Goal: Task Accomplishment & Management: Use online tool/utility

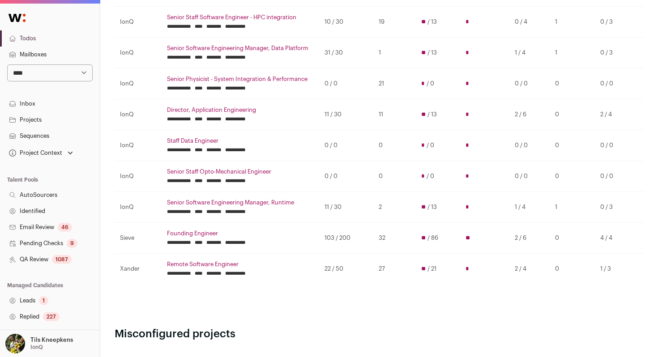
scroll to position [215, 0]
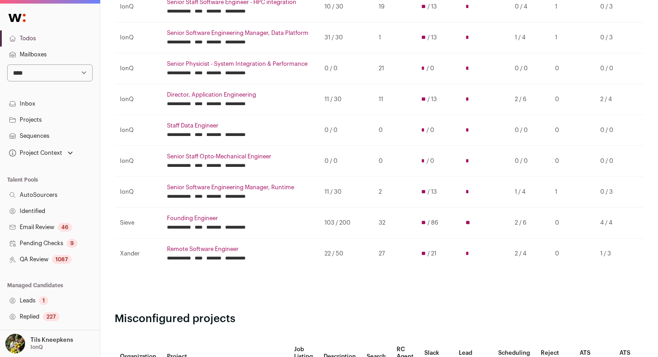
click at [231, 250] on link "Remote Software Engineer" at bounding box center [240, 249] width 147 height 7
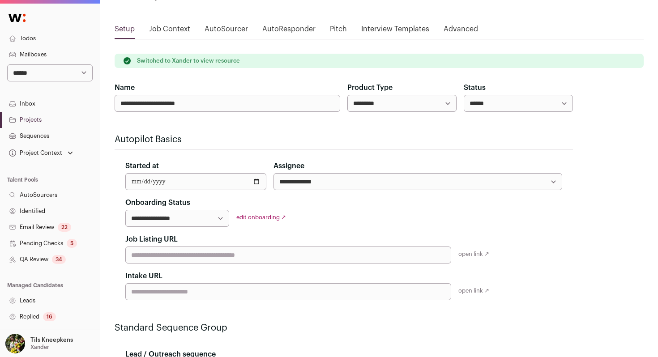
scroll to position [64, 0]
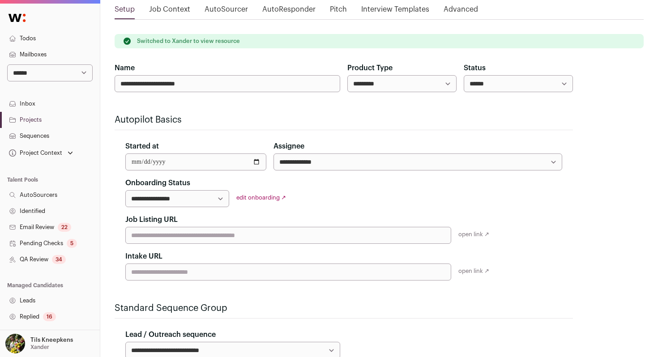
click at [70, 262] on link "QA Review 34" at bounding box center [50, 259] width 100 height 16
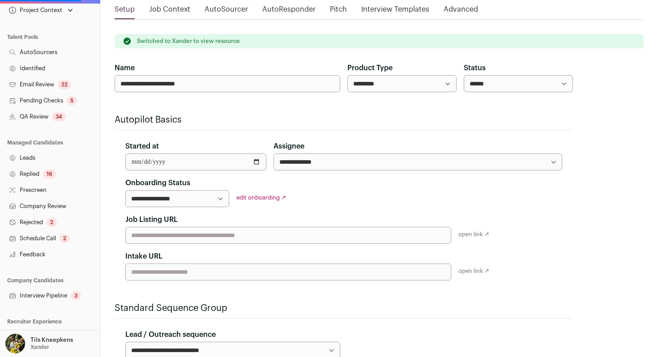
scroll to position [145, 0]
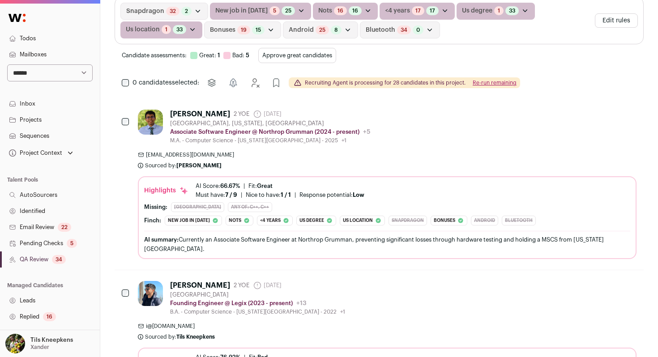
scroll to position [321, 0]
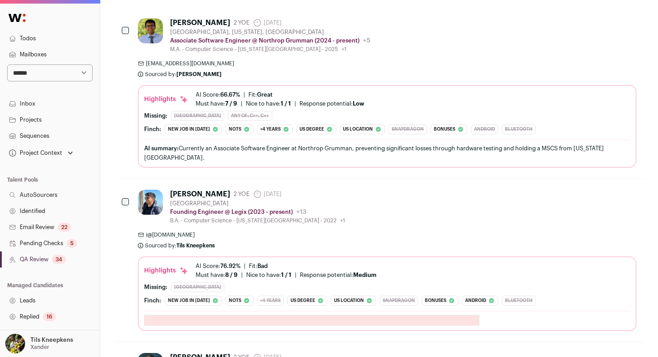
click at [305, 81] on div "Dhruv Batra 2 YOE 9 days ago Admin only. The last time the profile was scraped.…" at bounding box center [387, 92] width 498 height 149
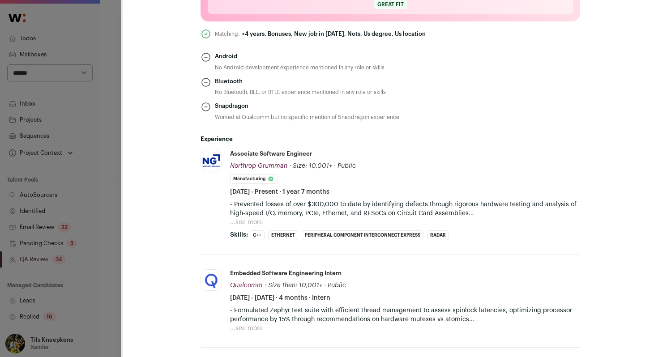
scroll to position [541, 0]
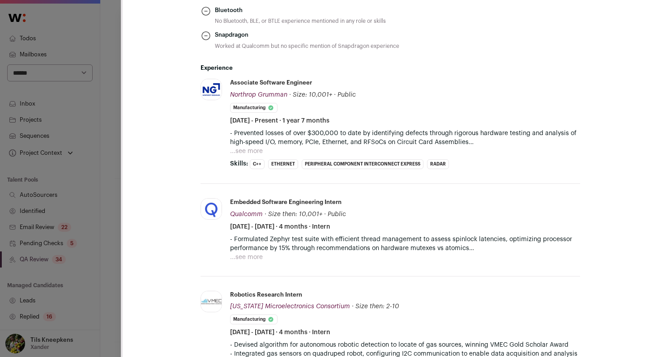
click at [259, 147] on button "...see more" at bounding box center [246, 151] width 33 height 9
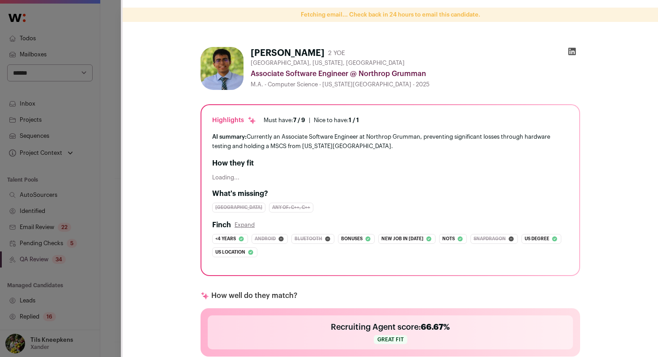
scroll to position [0, 0]
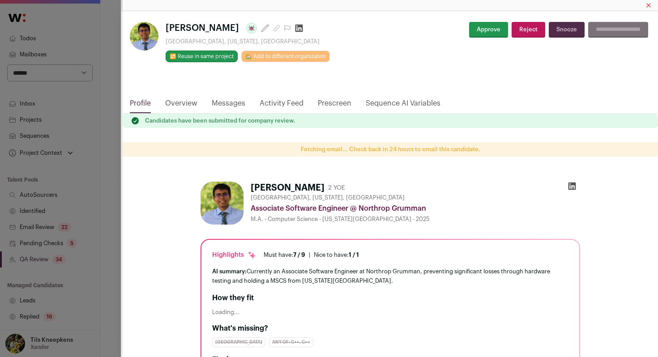
click at [186, 103] on link "Overview" at bounding box center [181, 105] width 32 height 15
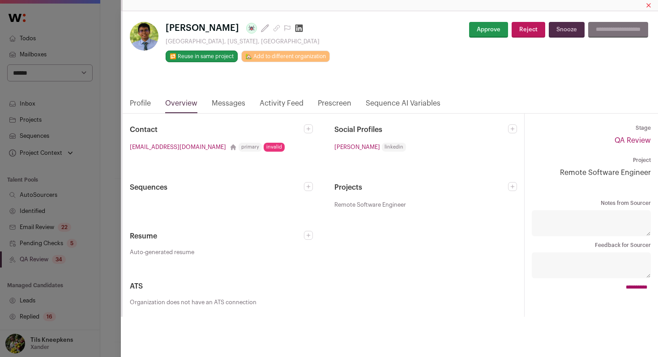
click at [481, 28] on button "Approve" at bounding box center [488, 30] width 39 height 16
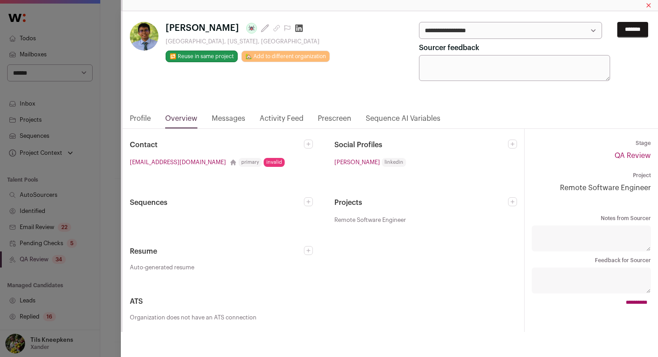
click at [481, 28] on select "**********" at bounding box center [510, 30] width 183 height 17
select select "*****"
click at [419, 22] on select "**********" at bounding box center [510, 30] width 183 height 17
click at [620, 30] on input "*******" at bounding box center [632, 30] width 31 height 16
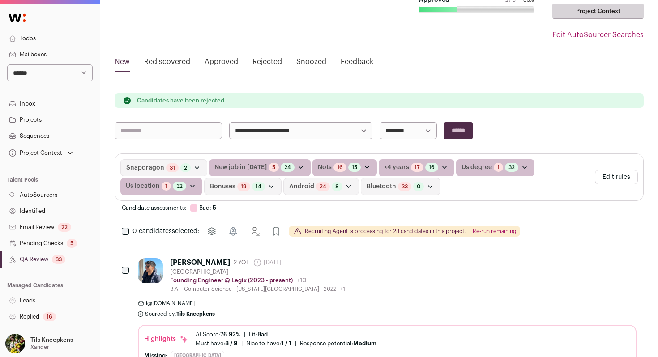
scroll to position [85, 0]
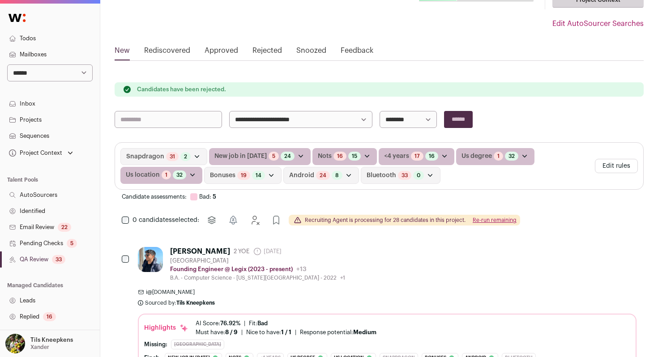
click at [484, 217] on button "Re-run remaining" at bounding box center [494, 220] width 44 height 7
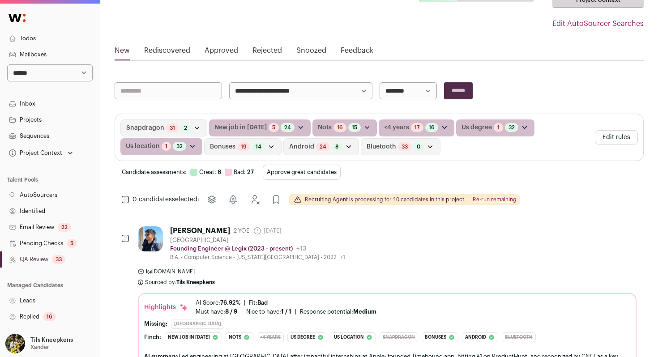
click at [294, 171] on button "Approve great candidates" at bounding box center [302, 172] width 78 height 15
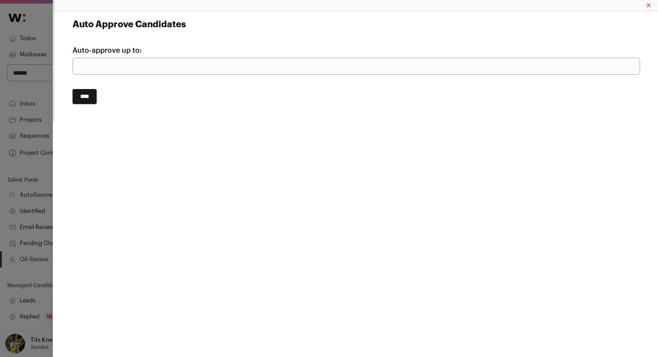
click at [91, 101] on input "****" at bounding box center [84, 96] width 24 height 15
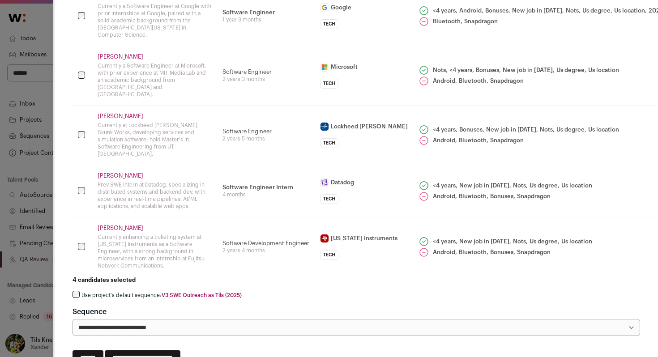
scroll to position [131, 0]
click at [119, 291] on label "Use project's default sequence: V3 SWE Outreach as Tils (2025)" at bounding box center [161, 294] width 160 height 7
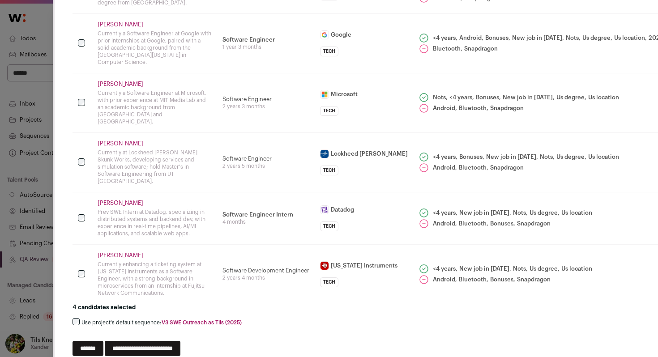
scroll to position [106, 0]
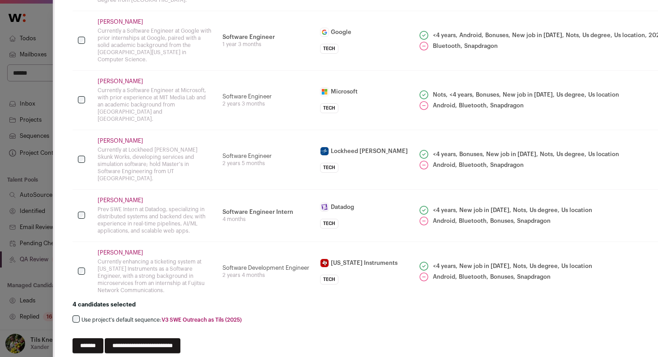
click at [176, 338] on input "**********" at bounding box center [143, 345] width 76 height 15
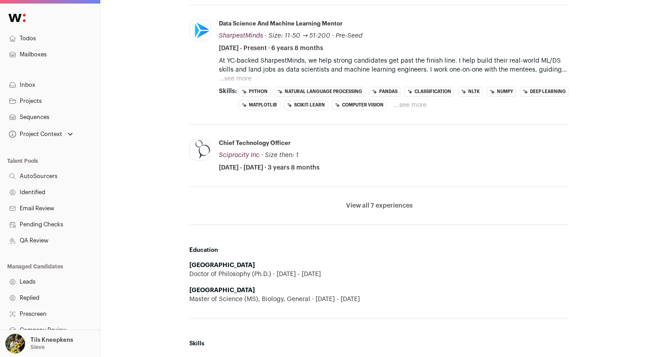
scroll to position [628, 0]
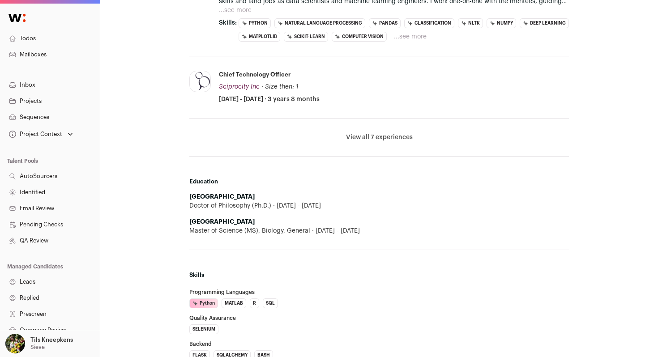
click at [376, 134] on button "View all 7 experiences" at bounding box center [379, 137] width 67 height 9
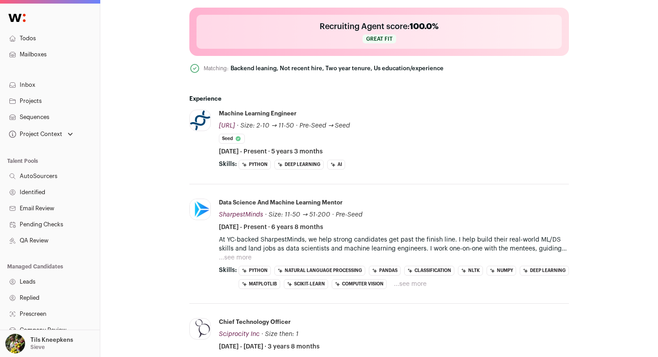
scroll to position [392, 0]
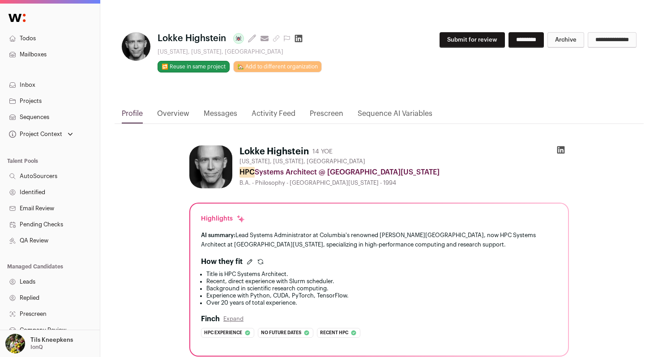
click at [301, 39] on icon at bounding box center [299, 39] width 8 height 8
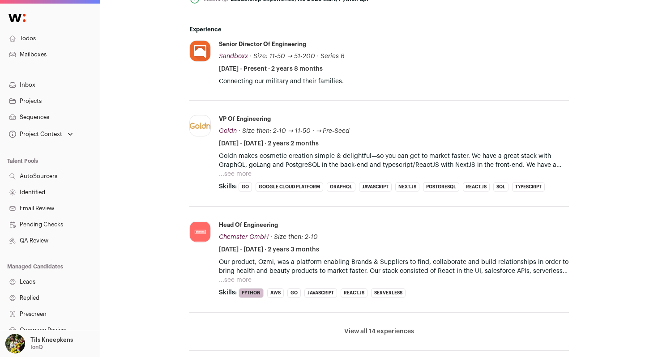
scroll to position [450, 0]
click at [239, 176] on button "...see more" at bounding box center [235, 174] width 33 height 9
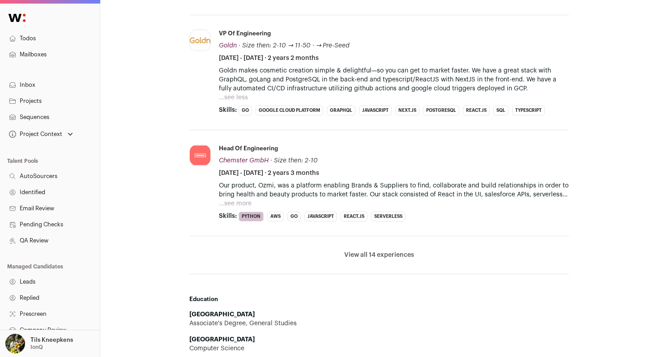
scroll to position [542, 0]
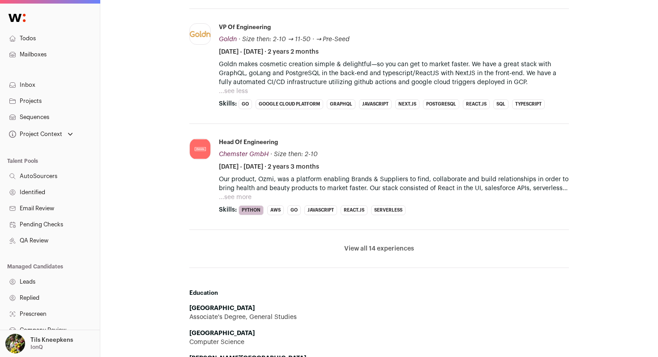
click at [241, 204] on li "Head Of Engineering Chemster GmbH Chemster GmbH chemster.net Add to company lis…" at bounding box center [394, 176] width 350 height 77
click at [240, 199] on button "...see more" at bounding box center [235, 197] width 33 height 9
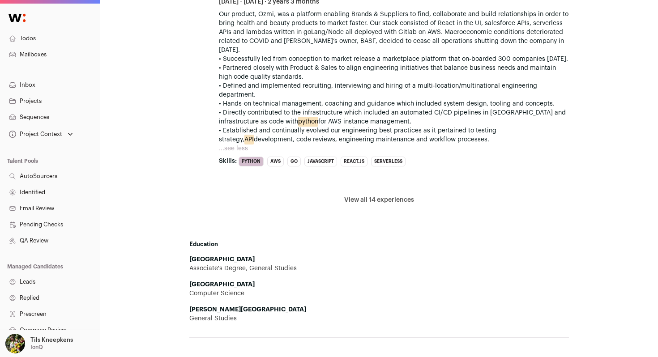
scroll to position [794, 0]
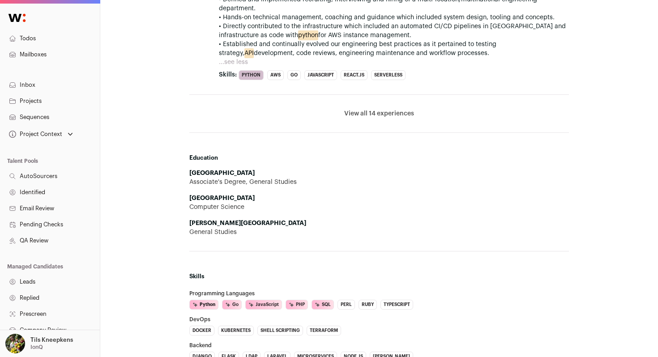
click at [378, 118] on button "View all 14 experiences" at bounding box center [379, 113] width 70 height 9
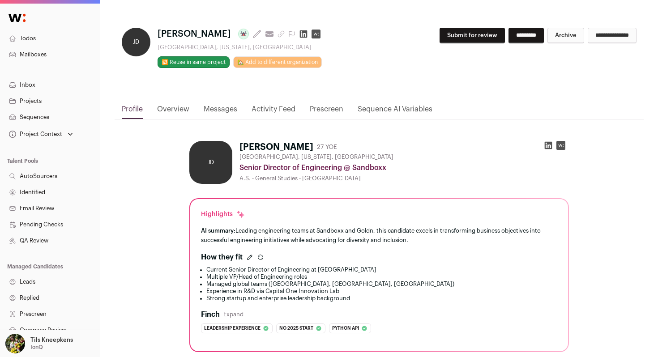
scroll to position [0, 0]
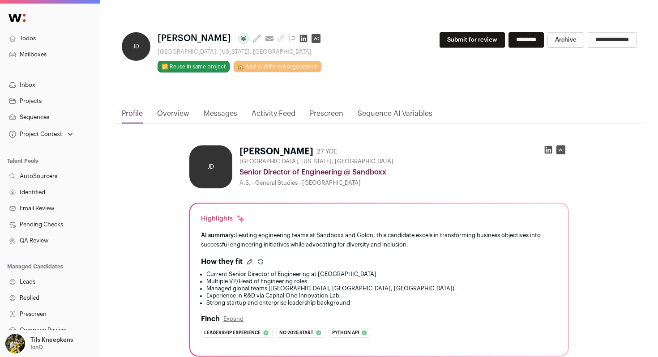
click at [463, 37] on button "Submit for review" at bounding box center [471, 40] width 65 height 16
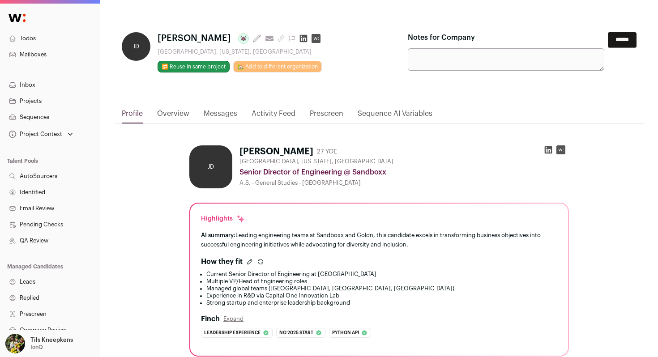
click at [620, 38] on input "******" at bounding box center [621, 40] width 29 height 16
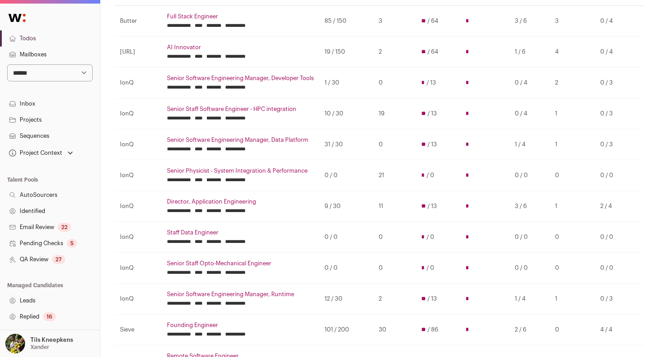
scroll to position [105, 0]
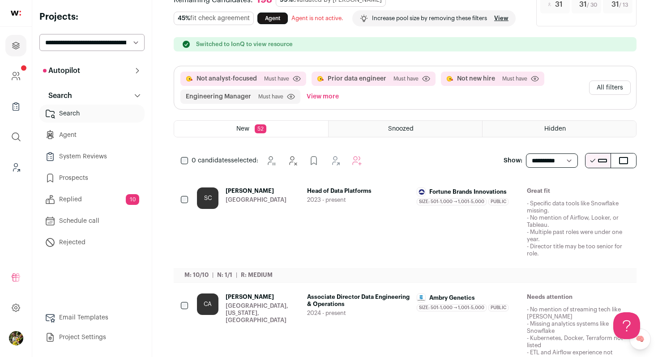
scroll to position [17, 0]
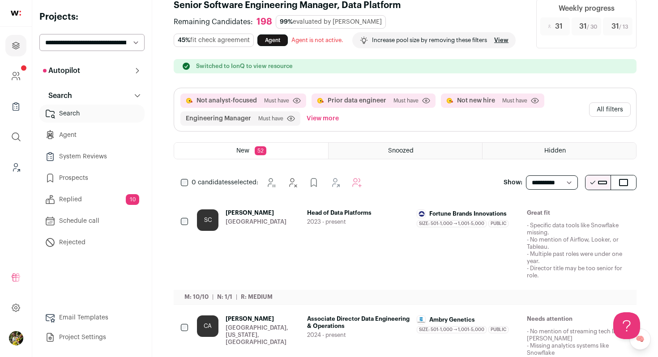
click at [326, 117] on button "View more" at bounding box center [323, 118] width 36 height 14
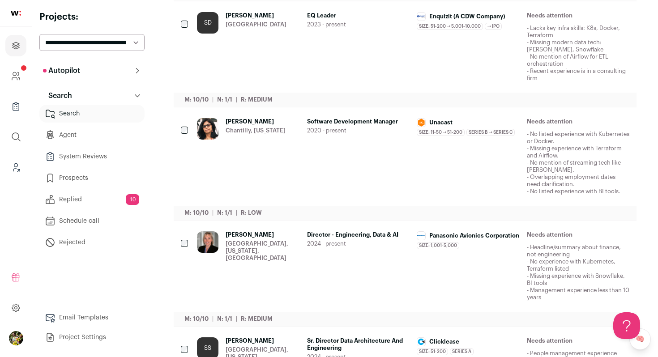
scroll to position [734, 0]
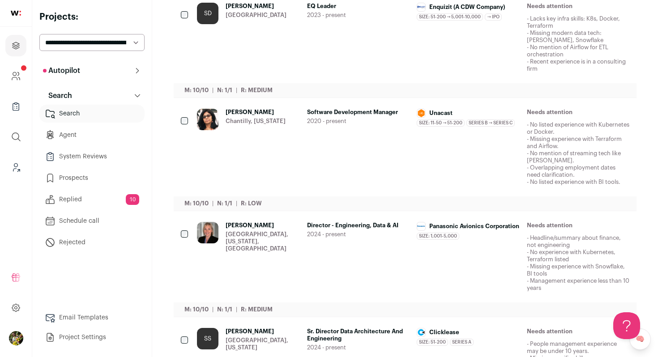
click at [212, 145] on div at bounding box center [207, 147] width 21 height 77
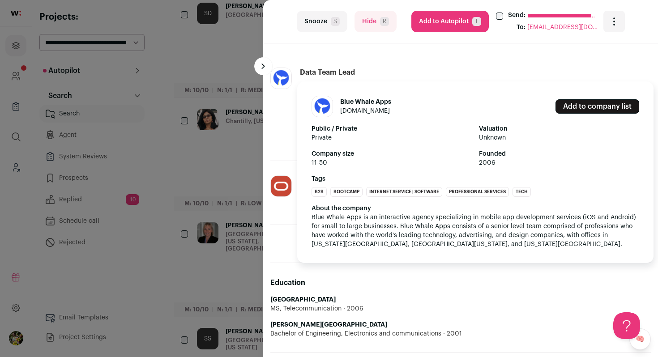
scroll to position [488, 0]
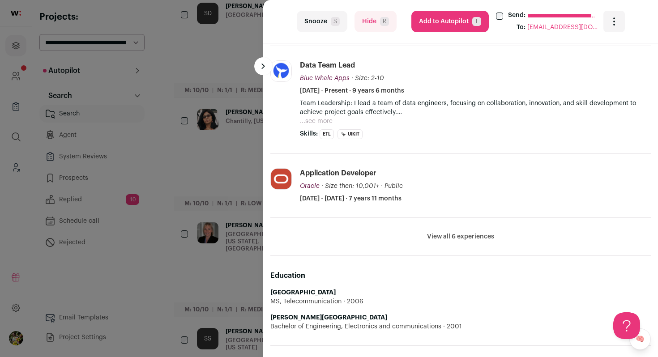
click at [442, 236] on button "View all 6 experiences" at bounding box center [460, 236] width 67 height 9
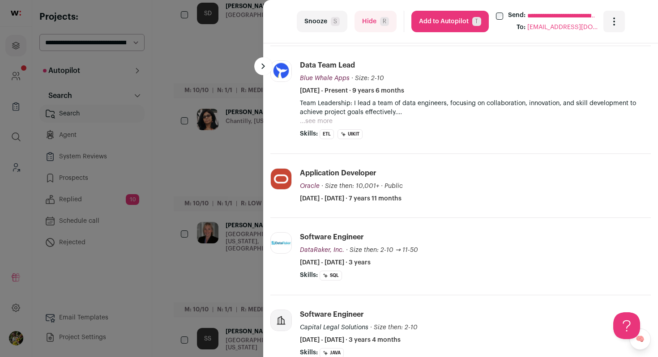
click at [323, 125] on button "...see more" at bounding box center [316, 121] width 33 height 9
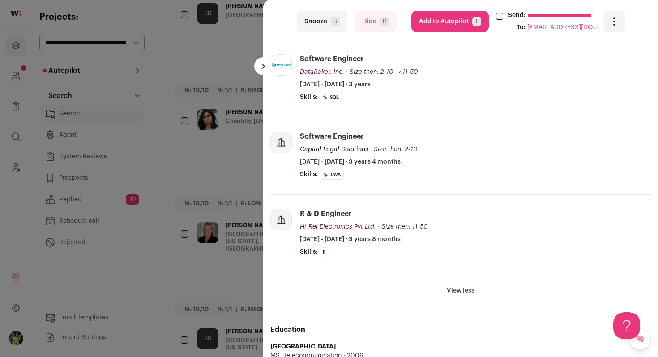
scroll to position [883, 0]
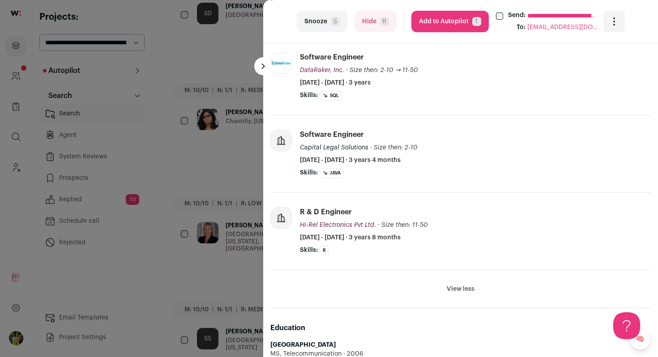
click at [360, 22] on button "Hide R" at bounding box center [375, 21] width 42 height 21
click at [256, 153] on div "**********" at bounding box center [329, 178] width 658 height 357
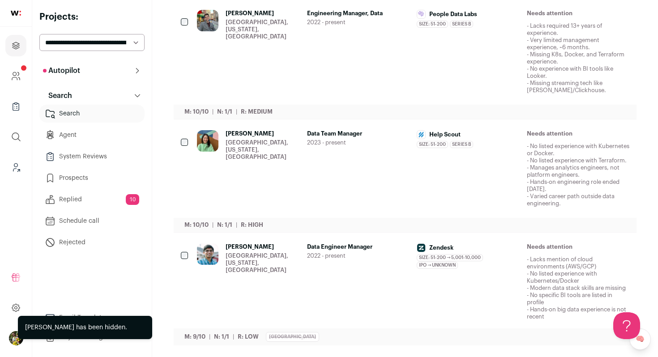
scroll to position [1036, 0]
click at [297, 28] on div "San Diego, California, United States" at bounding box center [262, 30] width 74 height 21
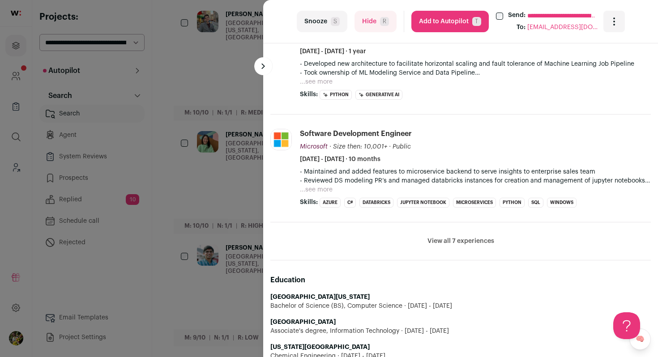
scroll to position [550, 0]
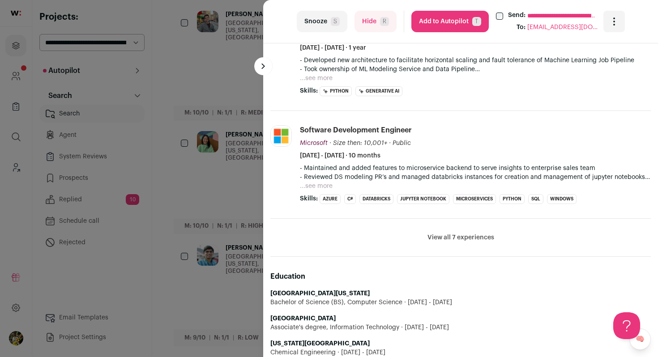
click at [477, 242] on button "View all 7 experiences" at bounding box center [460, 237] width 67 height 9
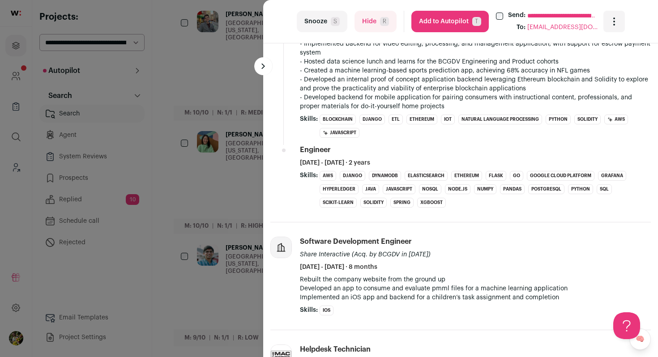
scroll to position [1076, 0]
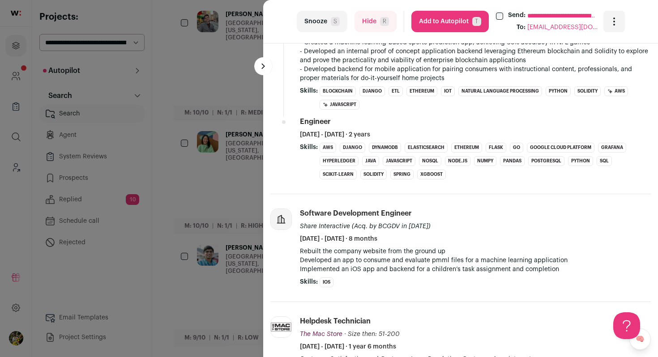
click at [368, 27] on button "Hide R" at bounding box center [375, 21] width 42 height 21
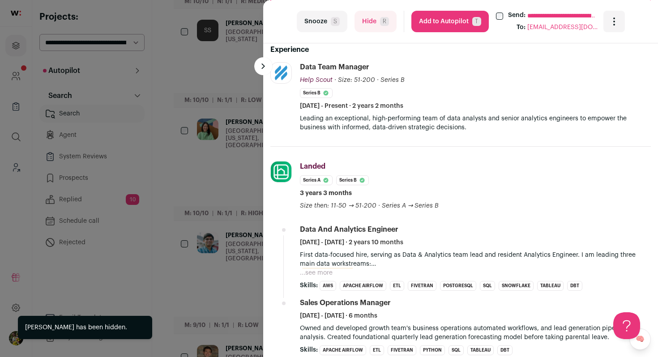
scroll to position [292, 0]
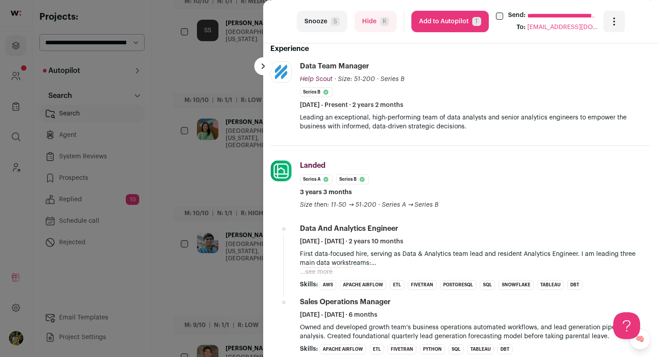
click at [364, 26] on button "Hide R" at bounding box center [375, 21] width 42 height 21
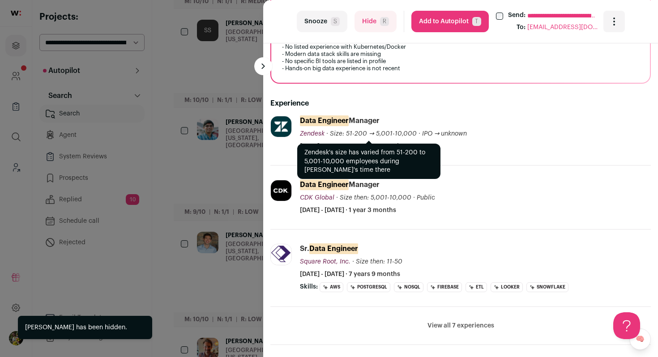
scroll to position [304, 0]
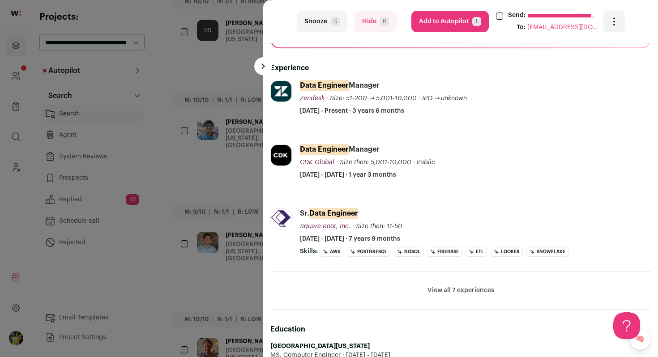
click at [463, 289] on button "View all 7 experiences" at bounding box center [460, 290] width 67 height 9
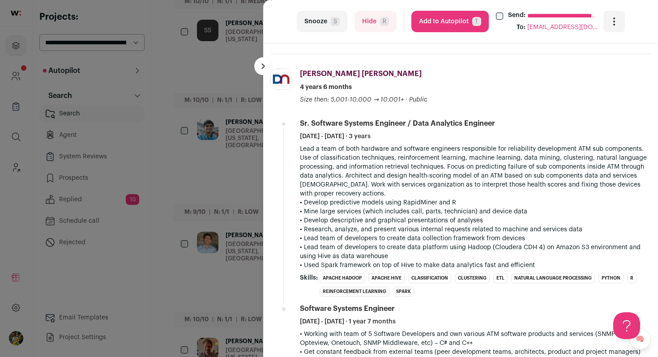
scroll to position [713, 0]
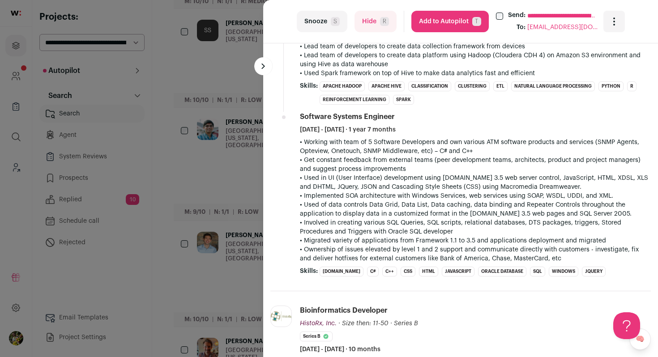
click at [453, 26] on button "Add to Autopilot T" at bounding box center [449, 21] width 77 height 21
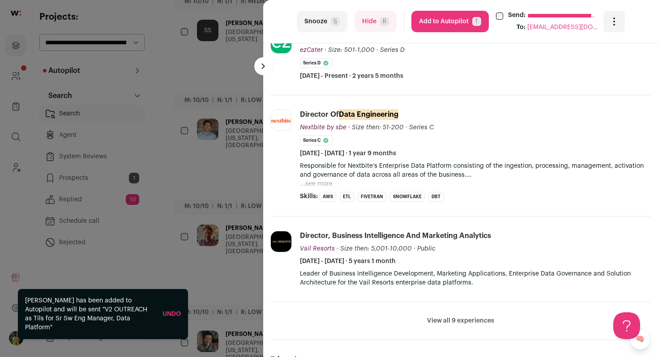
scroll to position [314, 0]
click at [455, 27] on button "Add to Autopilot T" at bounding box center [449, 21] width 77 height 21
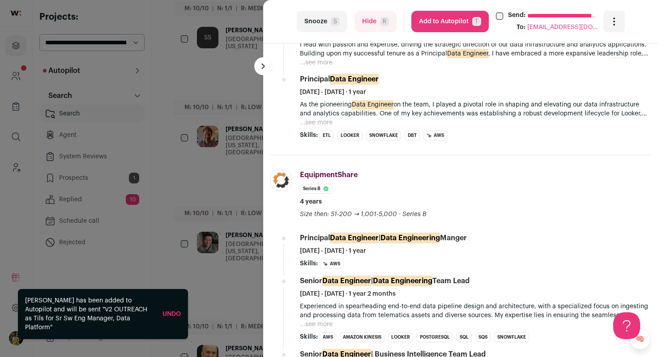
scroll to position [427, 0]
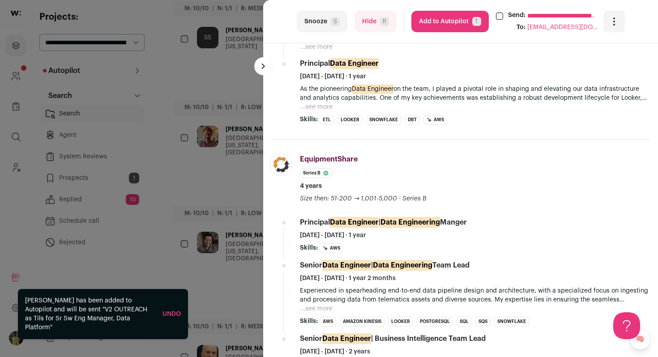
click at [457, 24] on button "Add to Autopilot T" at bounding box center [449, 21] width 77 height 21
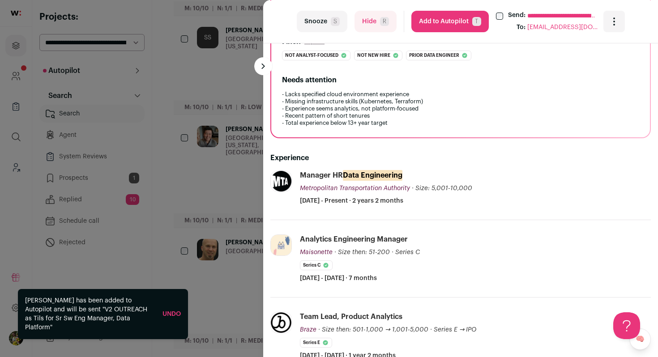
scroll to position [181, 0]
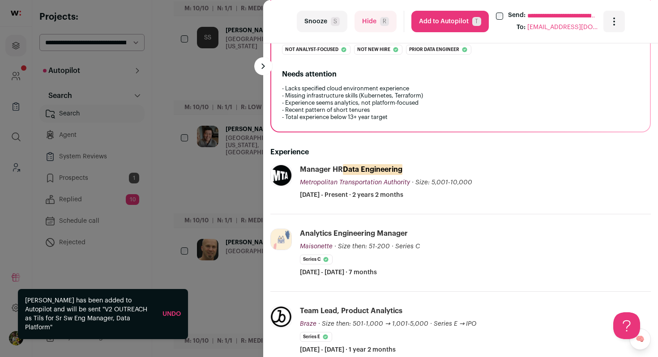
click at [382, 16] on button "Hide R" at bounding box center [375, 21] width 42 height 21
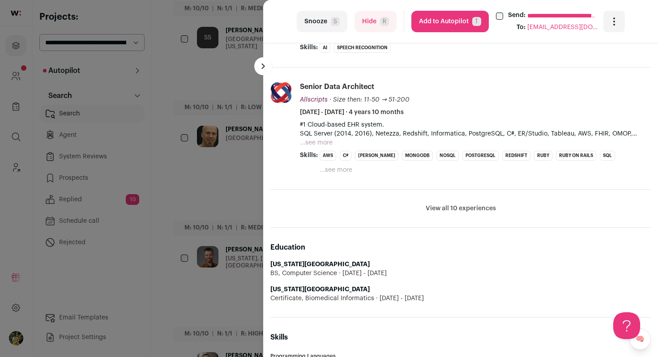
scroll to position [473, 0]
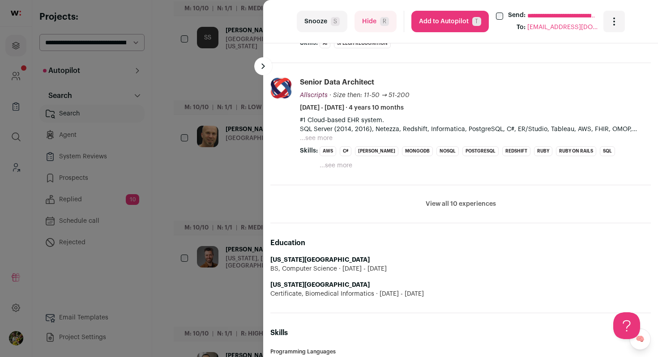
click at [459, 200] on button "View all 10 experiences" at bounding box center [460, 204] width 70 height 9
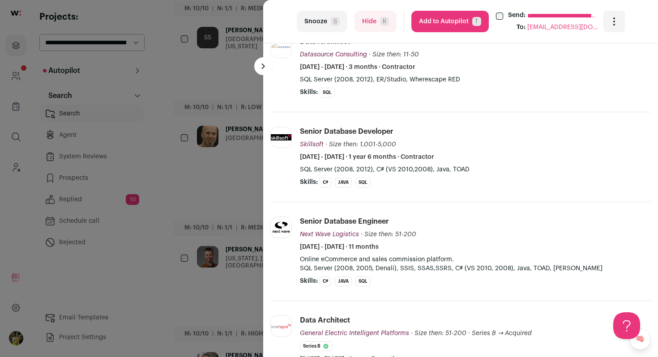
scroll to position [748, 0]
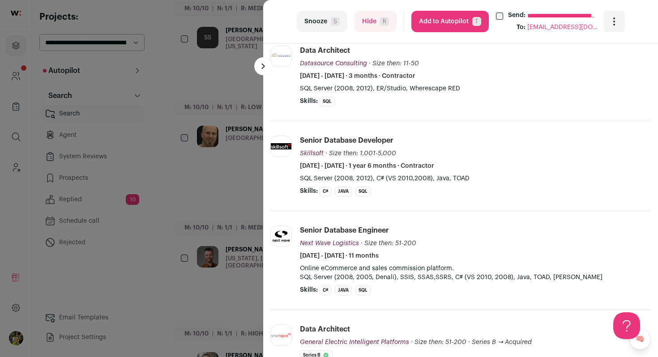
click at [378, 21] on button "Hide R" at bounding box center [375, 21] width 42 height 21
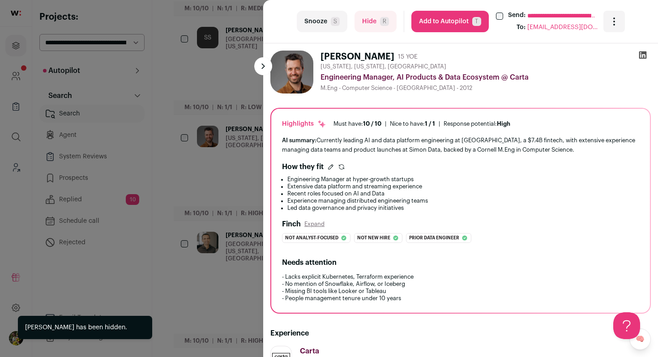
click at [240, 108] on div "**********" at bounding box center [329, 178] width 658 height 357
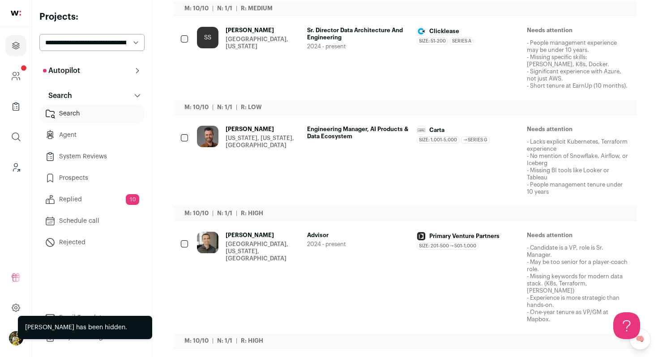
click at [269, 142] on div "New York, New York, United States" at bounding box center [262, 142] width 74 height 14
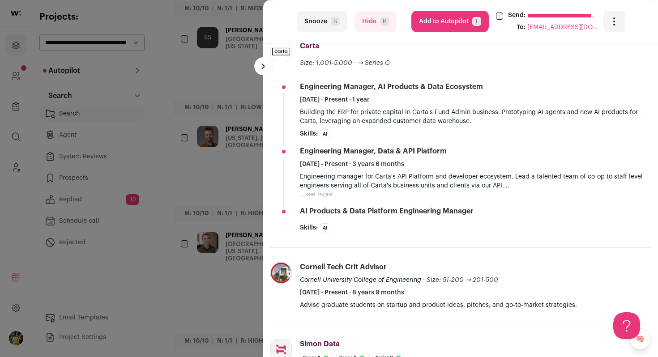
scroll to position [331, 0]
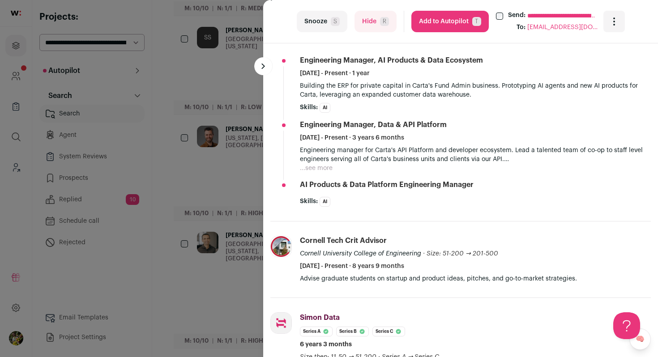
click at [311, 169] on button "...see more" at bounding box center [316, 168] width 33 height 9
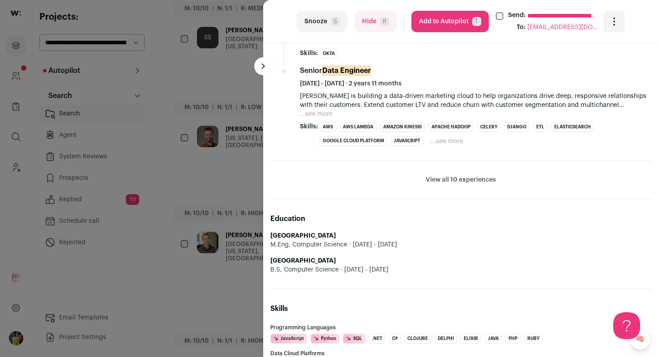
scroll to position [943, 0]
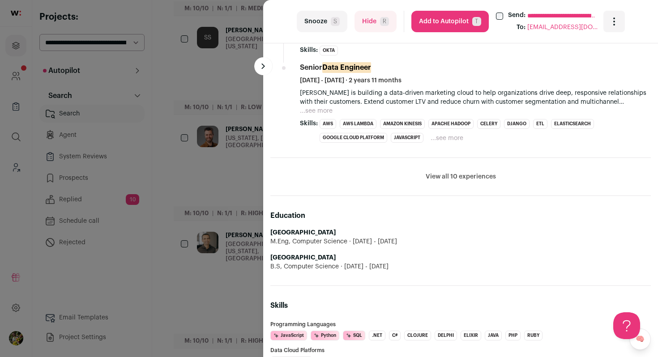
click at [442, 180] on button "View all 10 experiences" at bounding box center [460, 176] width 70 height 9
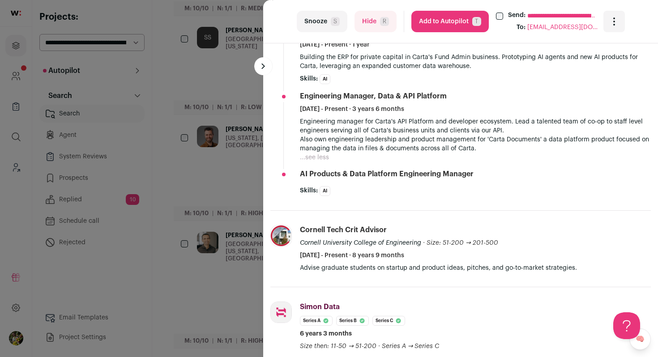
scroll to position [369, 0]
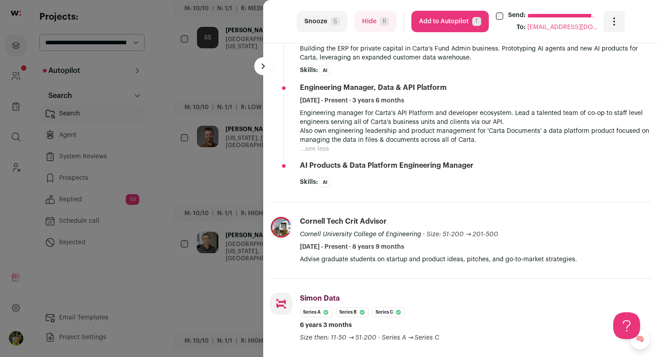
click at [365, 21] on button "Hide R" at bounding box center [375, 21] width 42 height 21
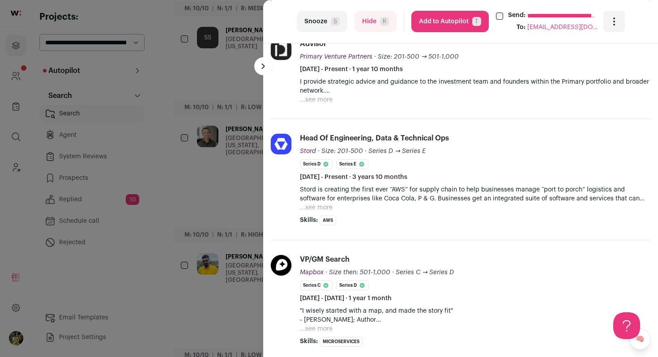
scroll to position [352, 0]
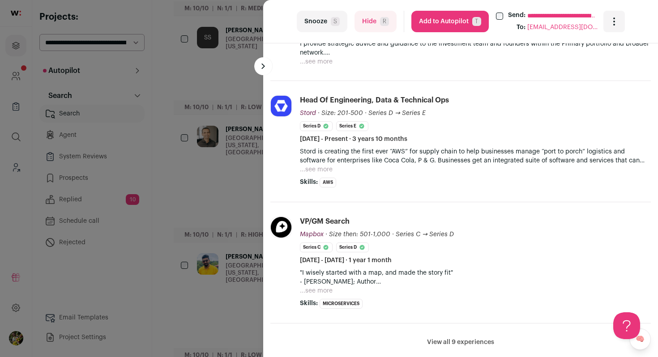
click at [317, 166] on button "...see more" at bounding box center [316, 169] width 33 height 9
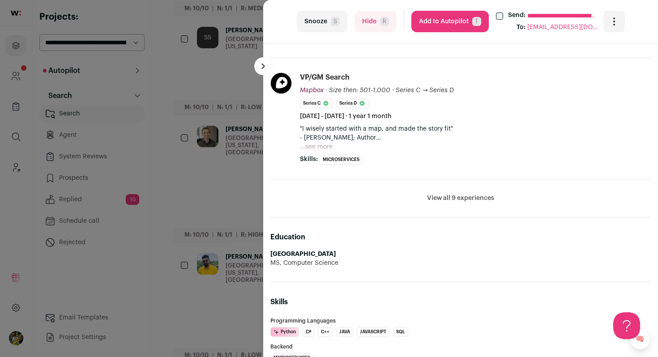
scroll to position [661, 0]
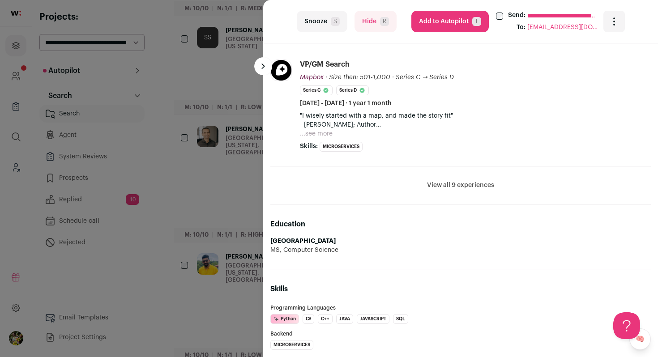
click at [363, 23] on button "Hide R" at bounding box center [375, 21] width 42 height 21
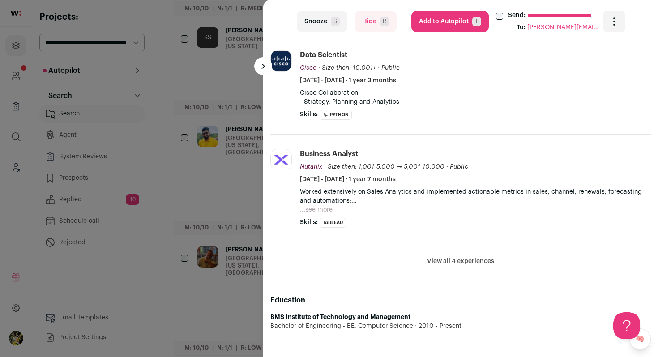
scroll to position [495, 0]
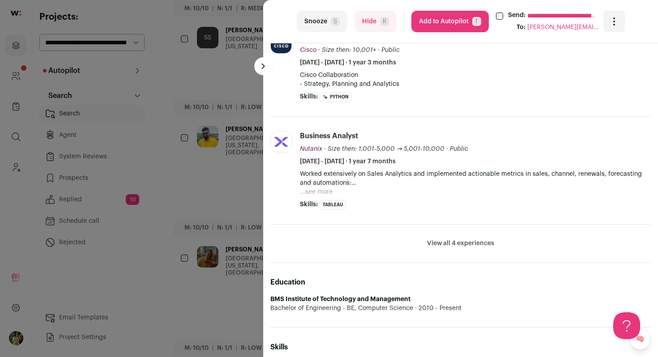
click at [361, 27] on button "Hide R" at bounding box center [375, 21] width 42 height 21
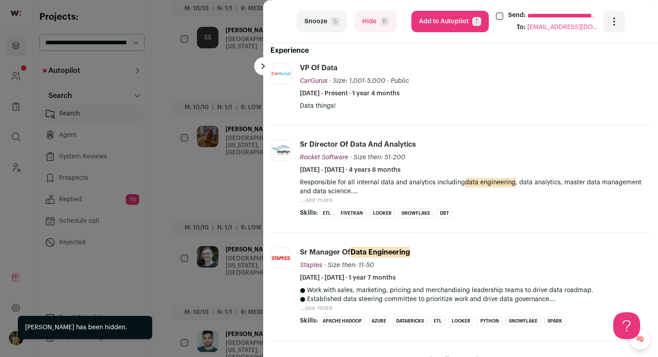
scroll to position [293, 0]
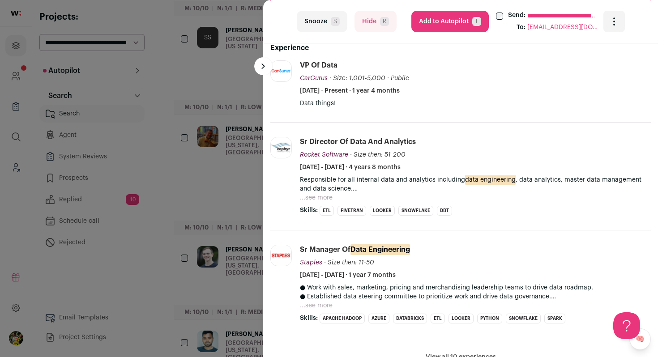
click at [370, 19] on button "Hide R" at bounding box center [375, 21] width 42 height 21
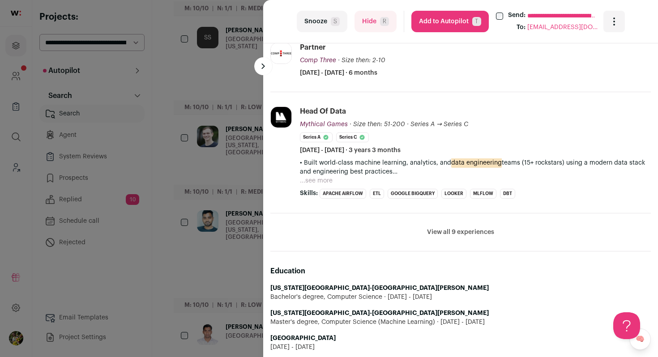
scroll to position [363, 0]
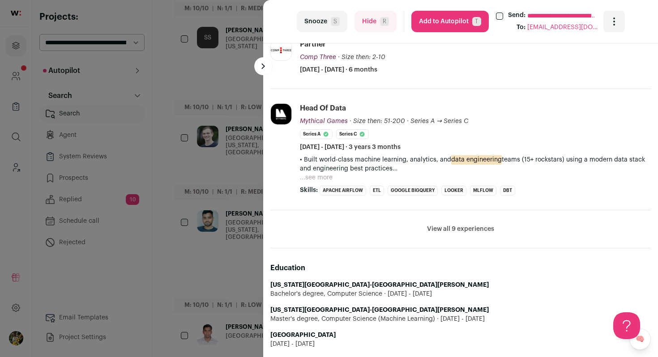
click at [442, 226] on button "View all 9 experiences" at bounding box center [460, 229] width 67 height 9
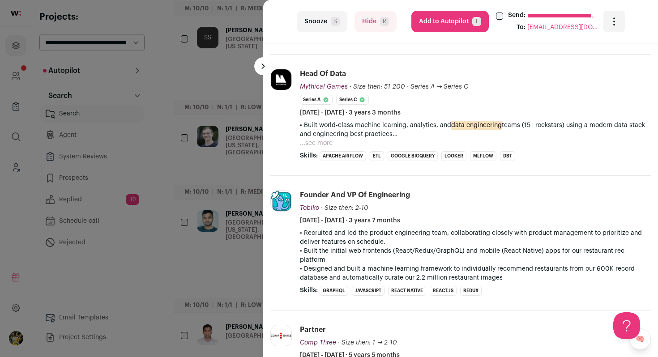
scroll to position [270, 0]
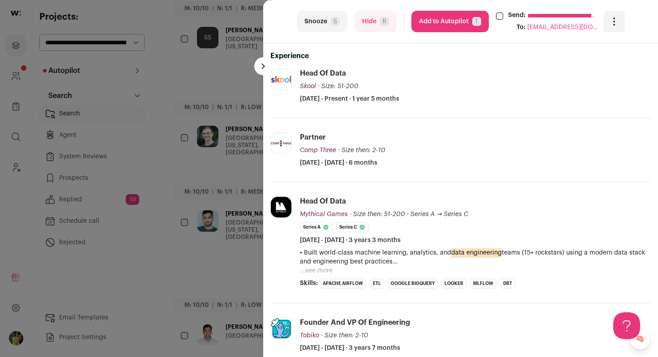
click at [320, 270] on button "...see more" at bounding box center [316, 270] width 33 height 9
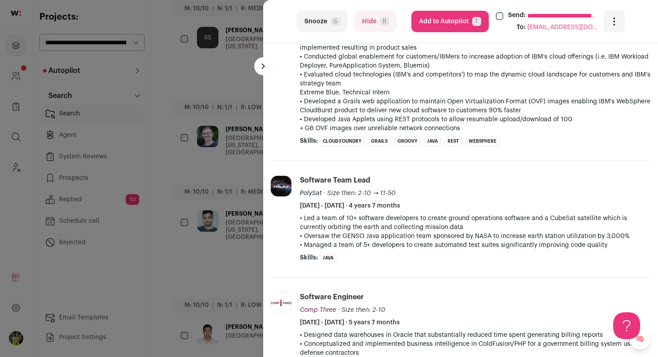
scroll to position [1004, 0]
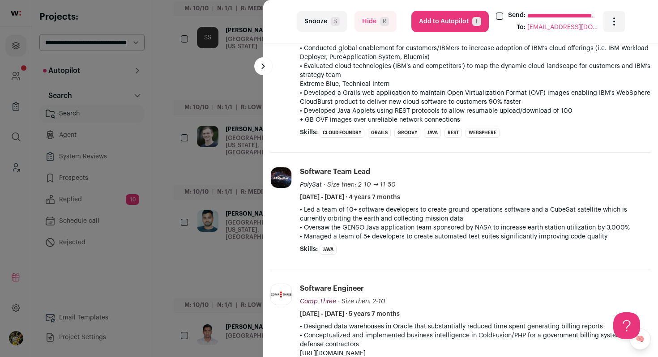
click at [381, 21] on span "R" at bounding box center [384, 21] width 9 height 9
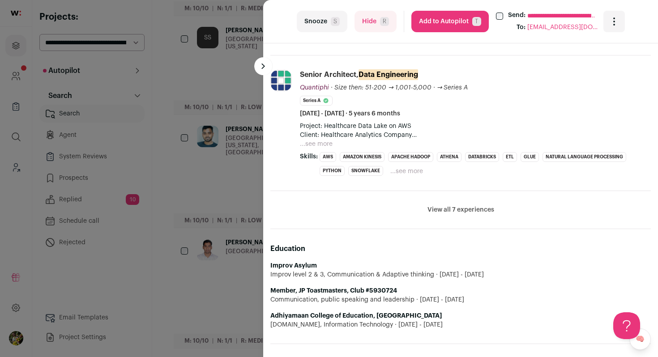
scroll to position [472, 0]
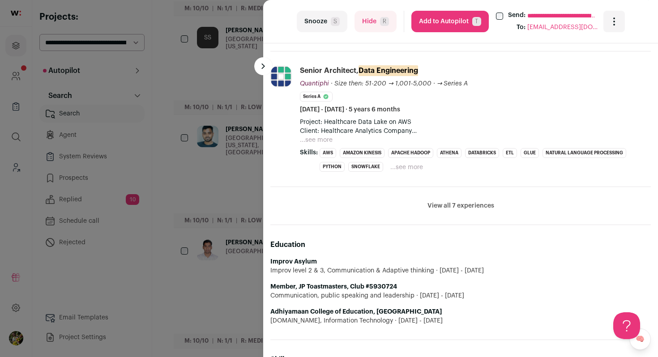
click at [410, 171] on button "...see more" at bounding box center [406, 167] width 33 height 9
click at [440, 205] on button "View all 7 experiences" at bounding box center [460, 205] width 67 height 9
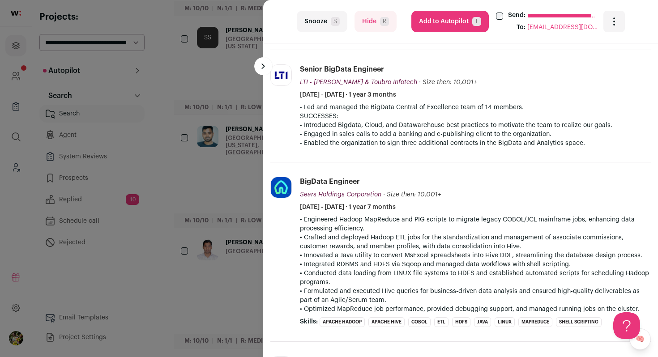
scroll to position [1011, 0]
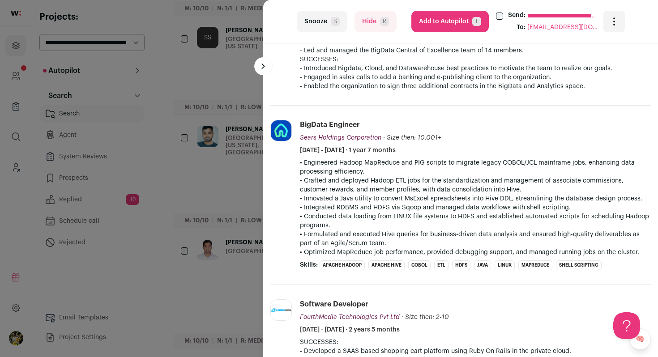
click at [382, 18] on span "R" at bounding box center [384, 21] width 9 height 9
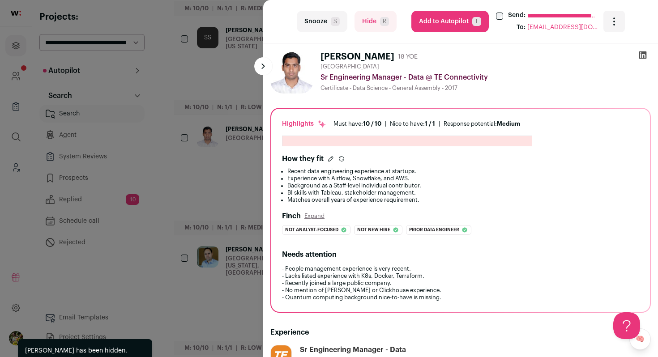
click at [219, 119] on div "**********" at bounding box center [329, 178] width 658 height 357
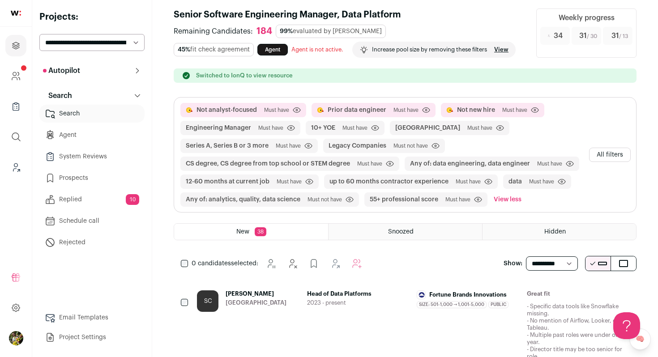
scroll to position [0, 0]
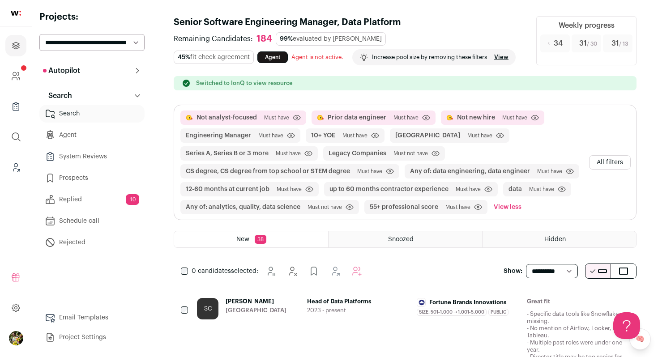
click at [596, 159] on button "All filters" at bounding box center [610, 162] width 42 height 14
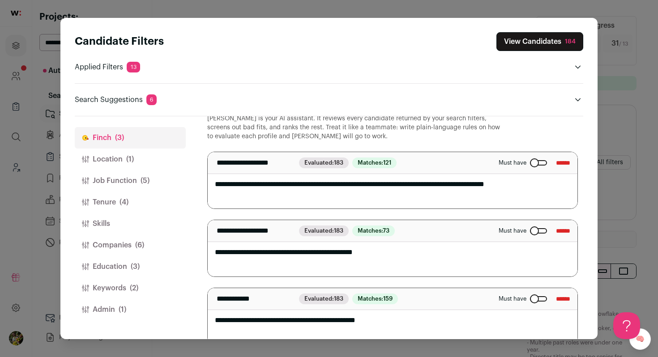
scroll to position [42, 0]
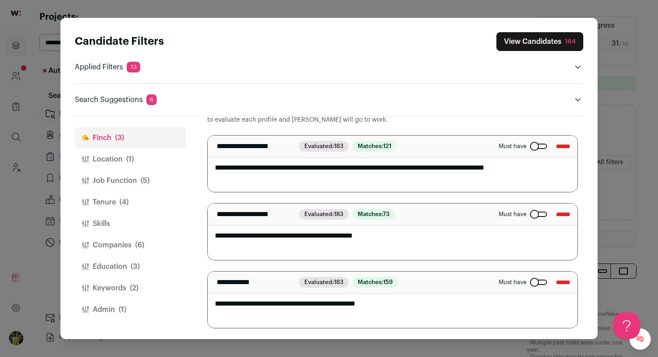
click at [170, 157] on button "Location (1)" at bounding box center [130, 159] width 111 height 21
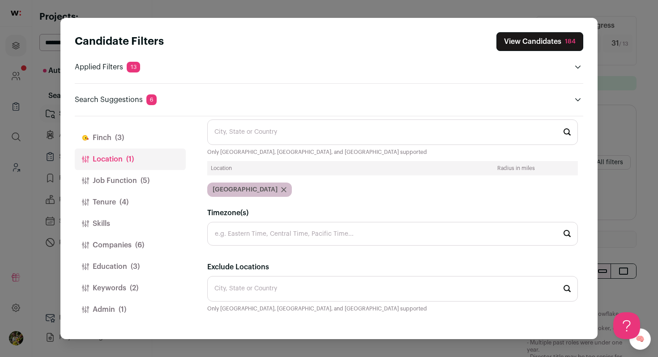
click at [160, 182] on button "Job Function (5)" at bounding box center [130, 180] width 111 height 21
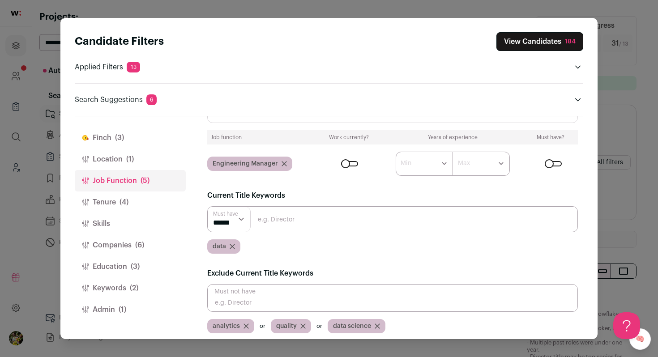
click at [150, 198] on button "Tenure (4)" at bounding box center [130, 201] width 111 height 21
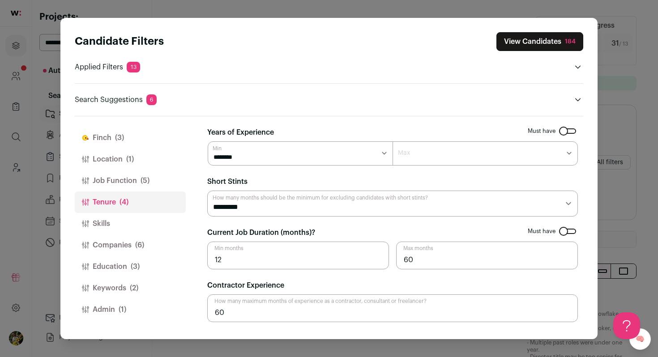
scroll to position [0, 0]
click at [150, 235] on button "Companies (6)" at bounding box center [130, 244] width 111 height 21
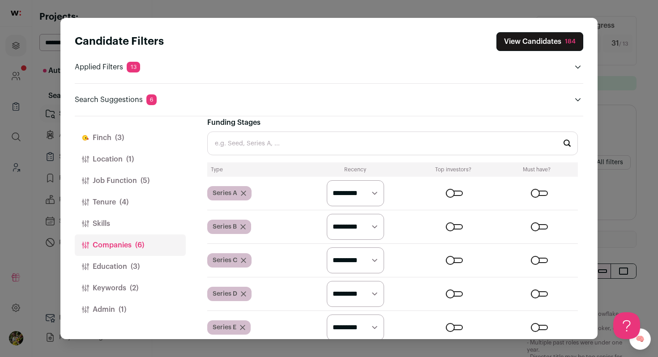
scroll to position [328, 0]
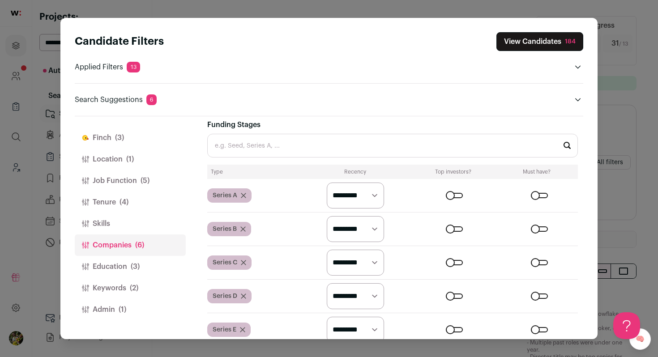
click at [231, 132] on div "Funding Stages Type Recency Top investors? Must have? Series A ********* ******…" at bounding box center [392, 230] width 370 height 223
click at [231, 139] on input "Funding Stages" at bounding box center [392, 146] width 370 height 24
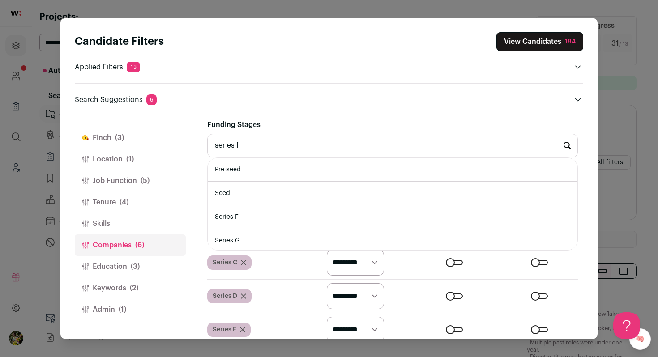
click at [253, 211] on li "Series F" at bounding box center [392, 217] width 369 height 24
type input "Series F"
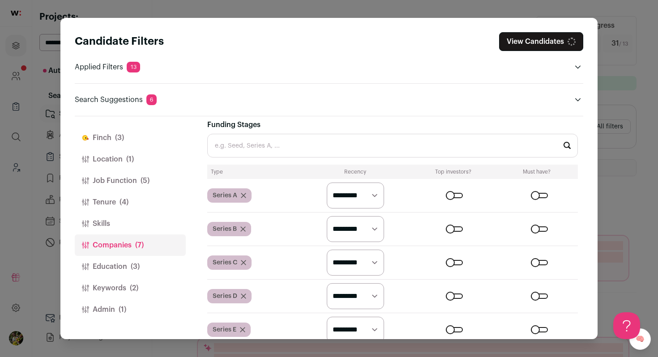
click at [254, 144] on input "Funding Stages" at bounding box center [392, 146] width 370 height 24
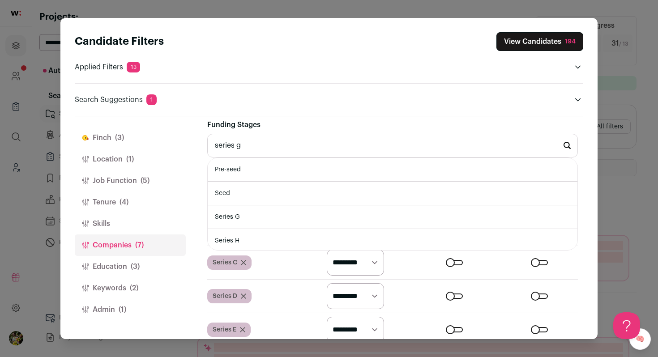
click at [271, 214] on li "Series G" at bounding box center [392, 217] width 369 height 24
type input "Series G"
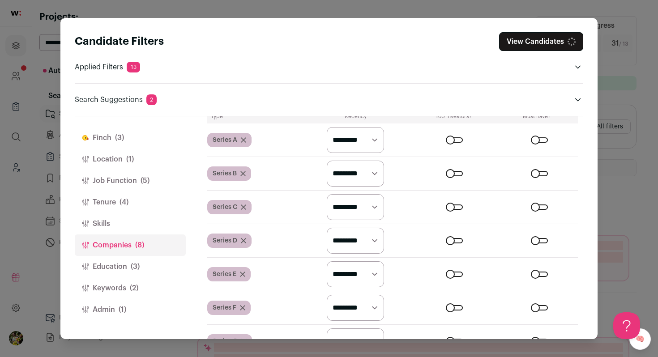
scroll to position [415, 0]
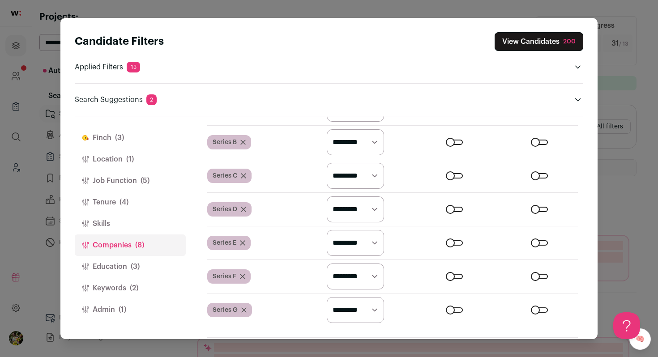
click at [143, 268] on button "Education (3)" at bounding box center [130, 266] width 111 height 21
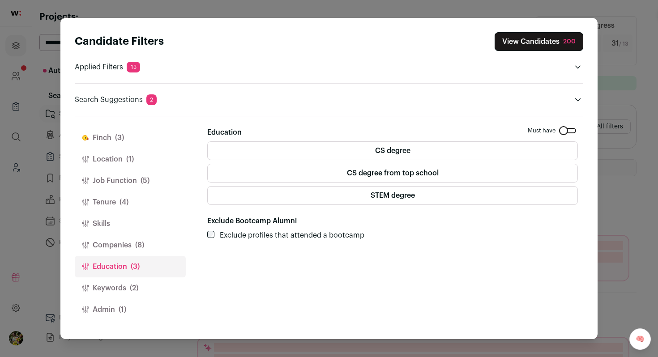
click at [140, 279] on button "Keywords (2)" at bounding box center [130, 287] width 111 height 21
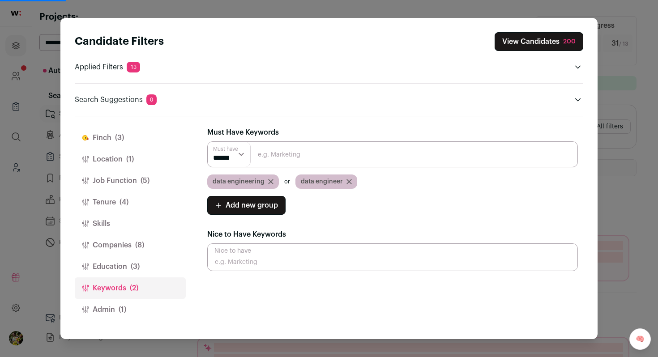
click at [136, 304] on button "Admin (1)" at bounding box center [130, 309] width 111 height 21
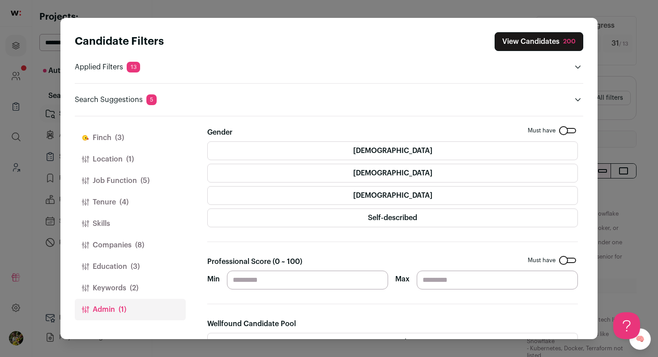
click at [515, 47] on button "View Candidates 200" at bounding box center [538, 41] width 89 height 19
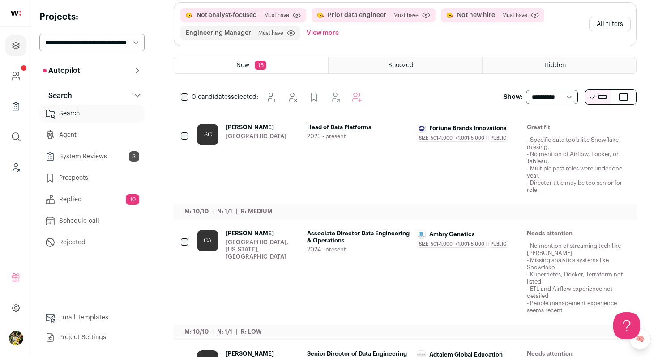
scroll to position [75, 0]
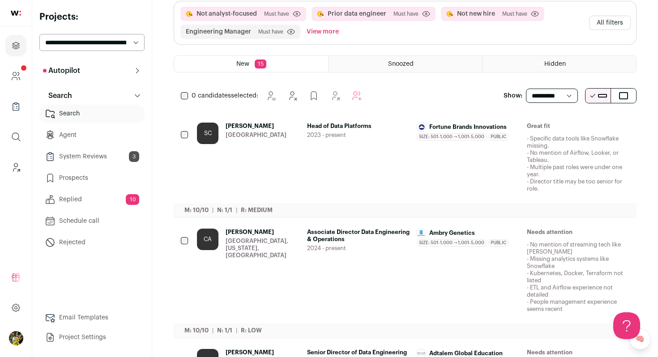
click at [382, 124] on span "Head of Data Platforms" at bounding box center [358, 126] width 103 height 7
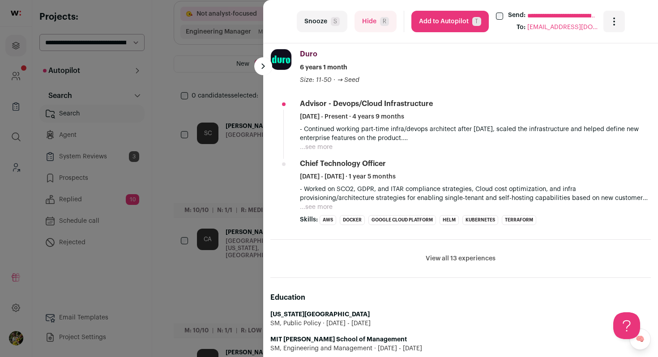
scroll to position [0, 0]
click at [363, 15] on button "Hide R" at bounding box center [375, 21] width 42 height 21
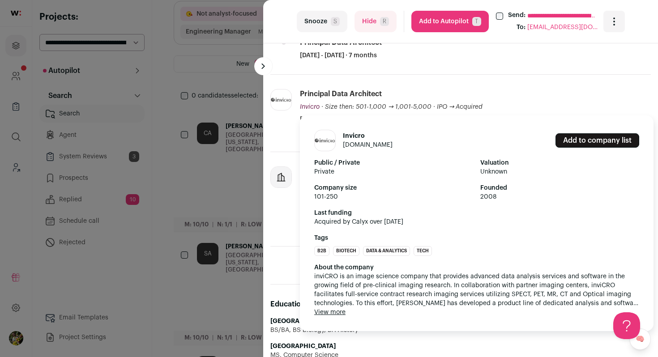
scroll to position [402, 0]
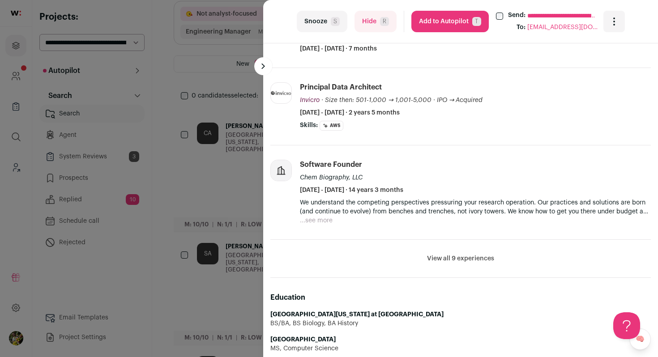
click at [242, 170] on div "**********" at bounding box center [329, 178] width 658 height 357
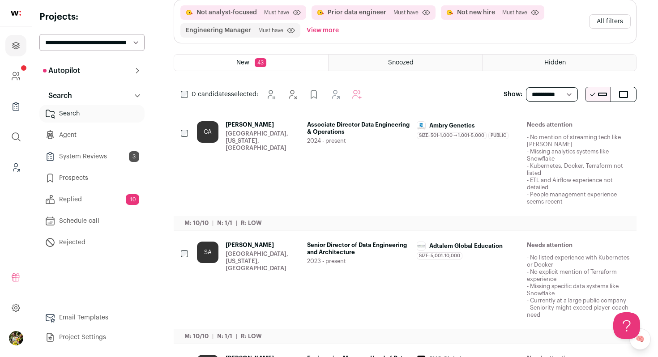
scroll to position [0, 0]
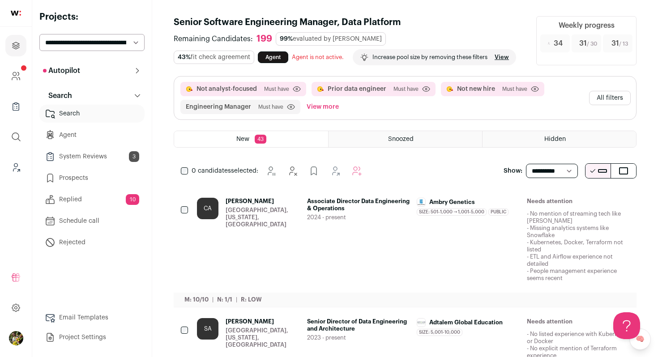
click at [509, 57] on link "View" at bounding box center [501, 57] width 14 height 7
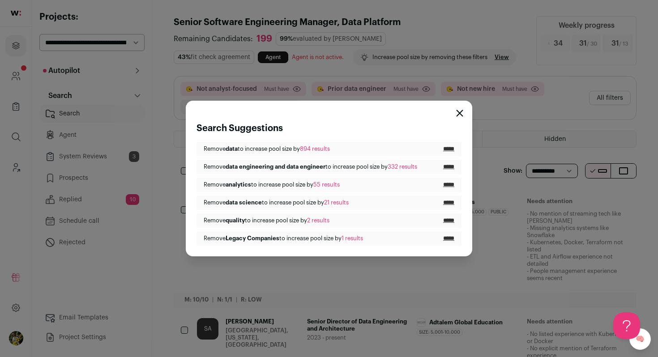
click at [493, 154] on div "Search Suggestions Remove data to increase pool size by 894 results ***** Remov…" at bounding box center [329, 178] width 658 height 357
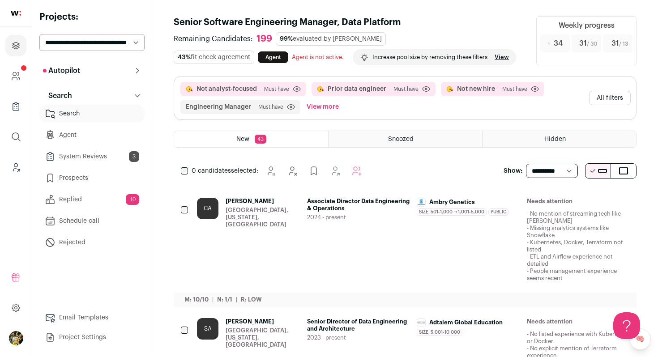
click at [620, 102] on button "All filters" at bounding box center [610, 98] width 42 height 14
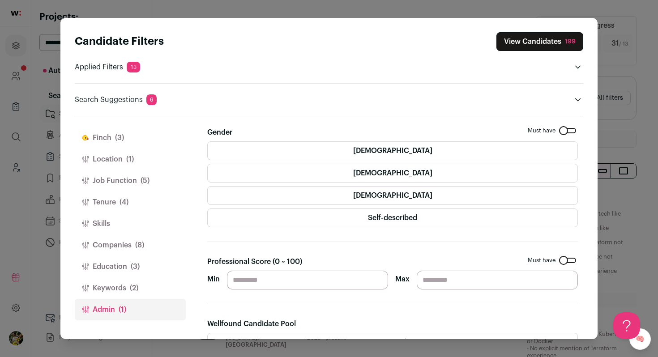
click at [314, 285] on input "**" at bounding box center [307, 280] width 161 height 19
type input "**"
click at [359, 251] on section "Gender Must have Female Male Non-binary Self-described Professional Score (0 ~ …" at bounding box center [392, 348] width 370 height 443
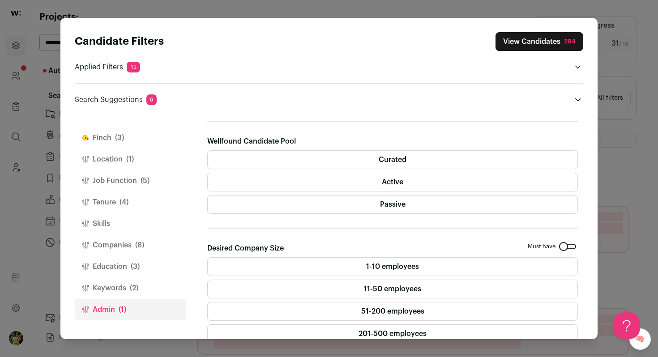
scroll to position [187, 0]
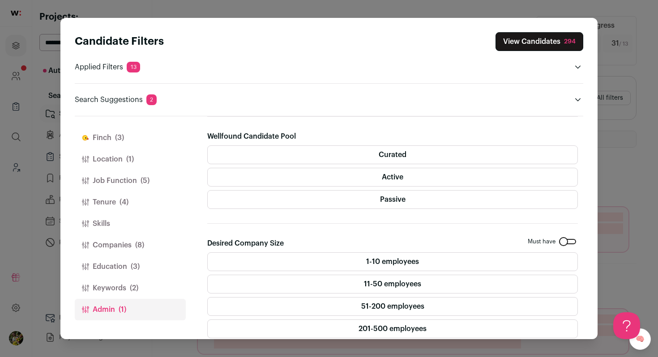
click at [136, 245] on span "(8)" at bounding box center [139, 245] width 9 height 11
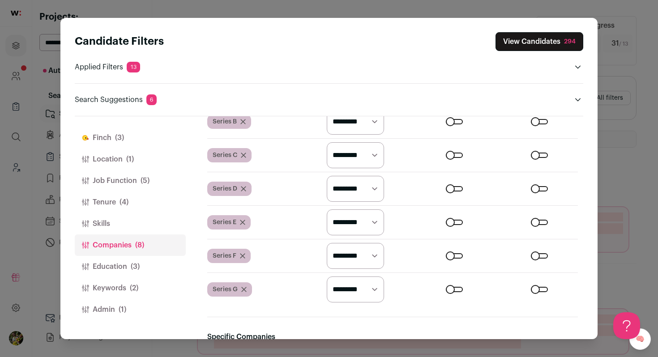
scroll to position [547, 0]
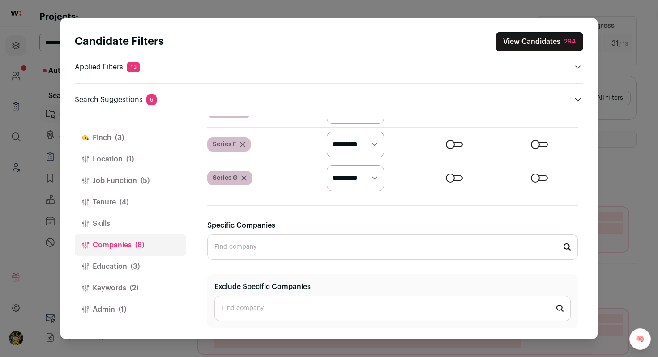
click at [298, 248] on input "Specific Companies" at bounding box center [392, 246] width 370 height 25
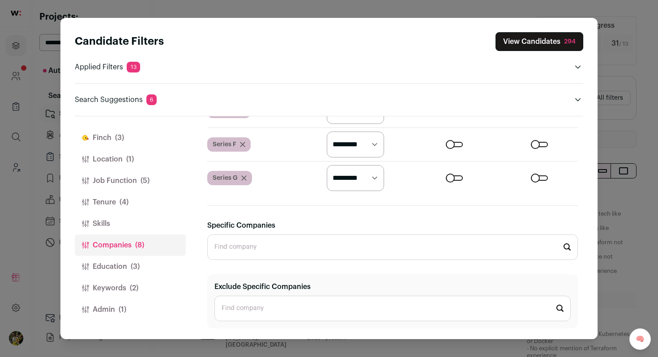
click at [298, 248] on input "Specific Companies" at bounding box center [392, 246] width 370 height 25
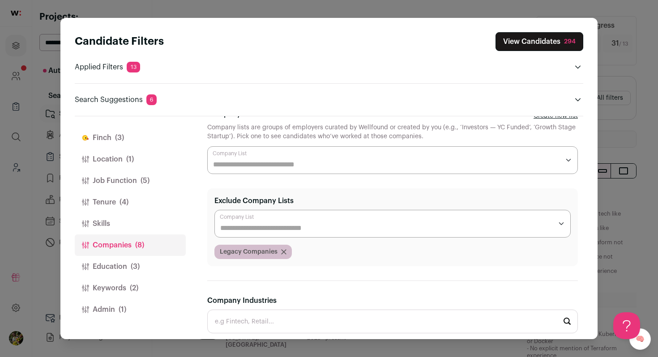
scroll to position [0, 0]
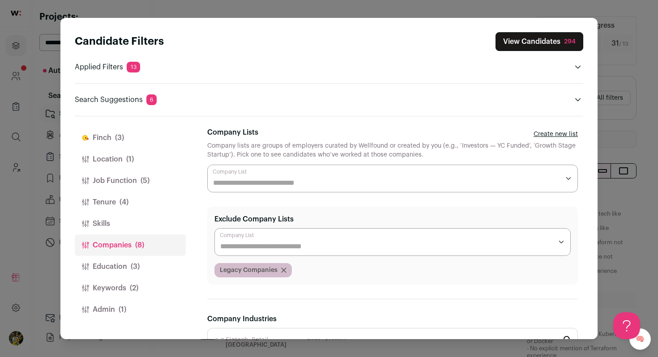
click at [283, 174] on div "Close modal via background" at bounding box center [392, 179] width 370 height 28
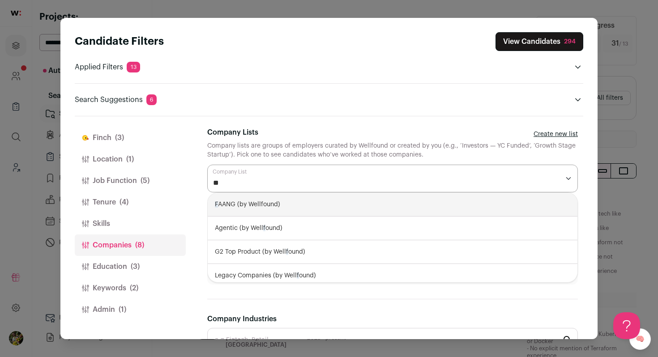
type input "***"
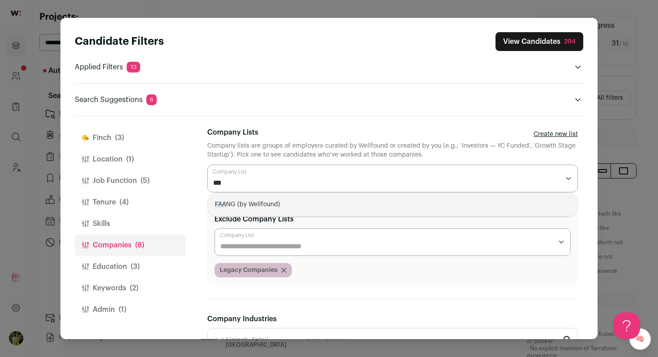
click at [280, 203] on div "FAA NG (by Wellfound)" at bounding box center [392, 205] width 369 height 24
select select "****"
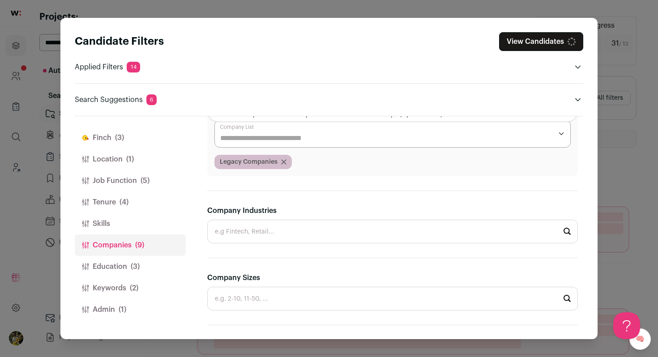
scroll to position [237, 0]
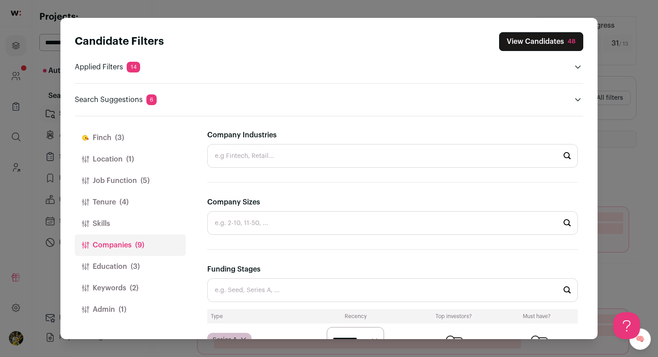
click at [338, 130] on div "Company Industries" at bounding box center [392, 149] width 370 height 38
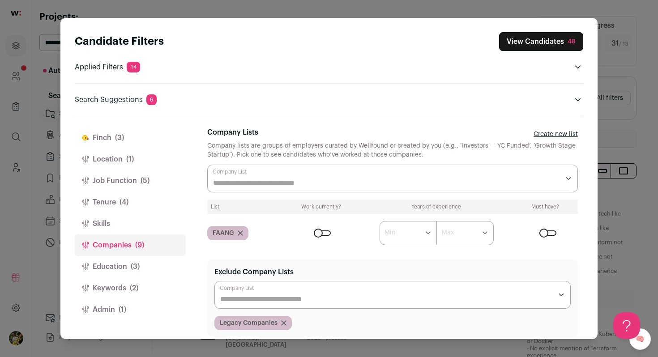
scroll to position [0, 0]
click at [541, 46] on button "View Candidates 48" at bounding box center [541, 41] width 84 height 19
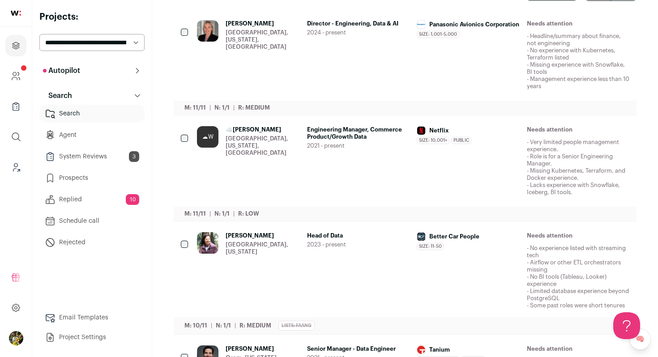
scroll to position [220, 0]
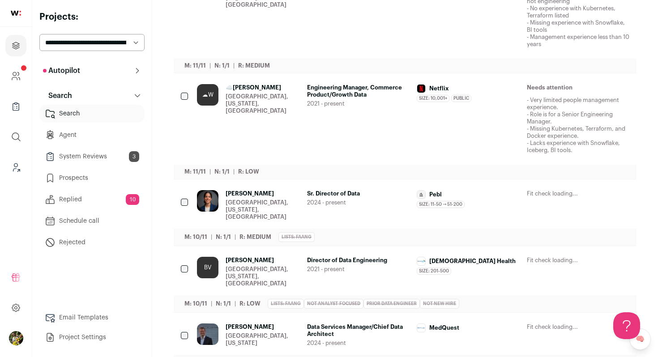
click at [494, 104] on div "Netflix Size: 10,001+ Netflix's size has been 10,001+ employees during ☁️Arthur…" at bounding box center [467, 119] width 103 height 70
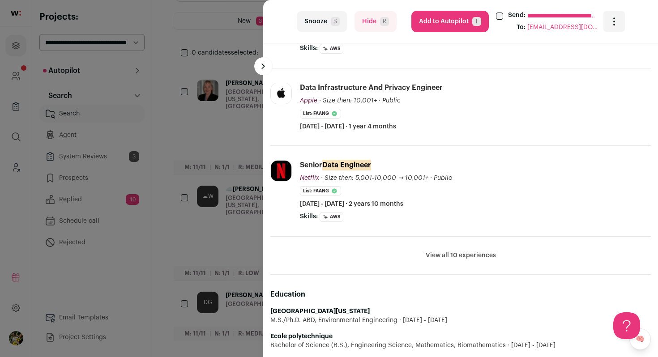
scroll to position [0, 0]
click at [451, 21] on button "Add to Autopilot T" at bounding box center [449, 21] width 77 height 21
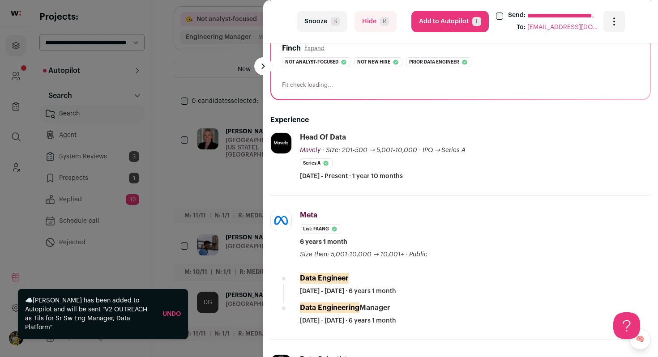
scroll to position [162, 0]
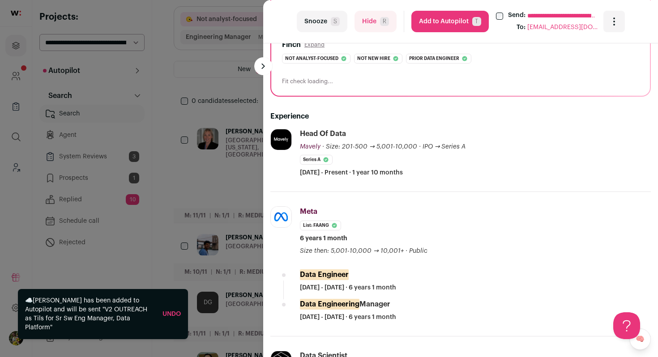
click at [444, 25] on button "Add to Autopilot T" at bounding box center [449, 21] width 77 height 21
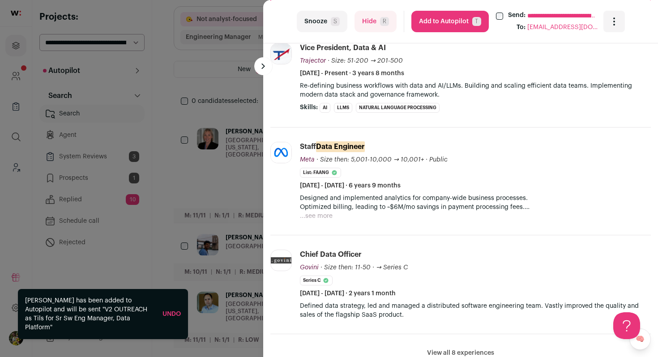
scroll to position [239, 0]
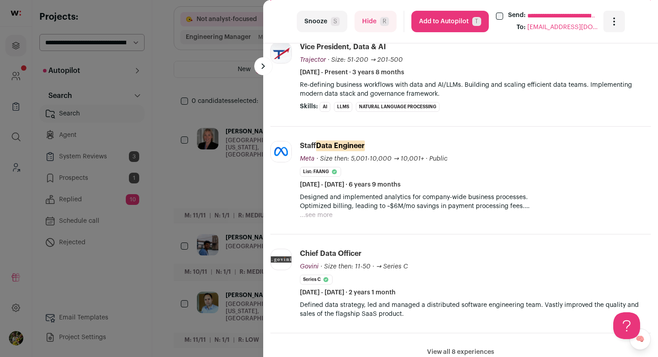
click at [287, 123] on li "Trajector trajector.com Add to company list Public / Private Private Valuation …" at bounding box center [460, 84] width 380 height 85
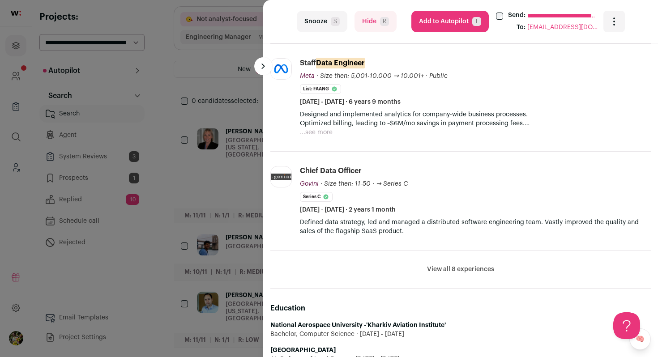
scroll to position [331, 0]
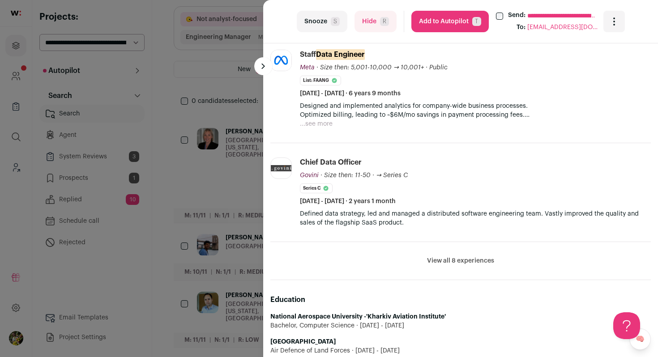
click at [448, 261] on button "View all 8 experiences" at bounding box center [460, 260] width 67 height 9
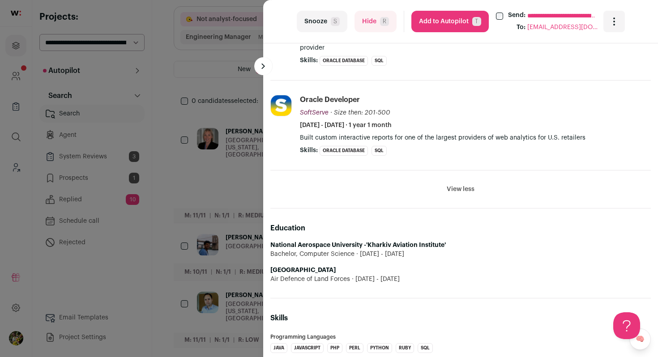
scroll to position [903, 0]
drag, startPoint x: 462, startPoint y: 28, endPoint x: 481, endPoint y: 97, distance: 71.5
click at [481, 96] on turbo-frame "**********" at bounding box center [460, 178] width 395 height 357
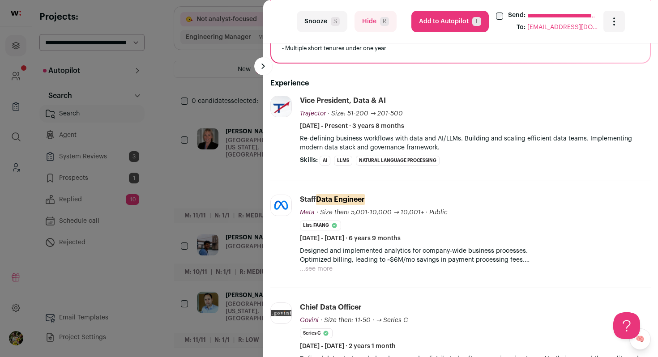
scroll to position [216, 0]
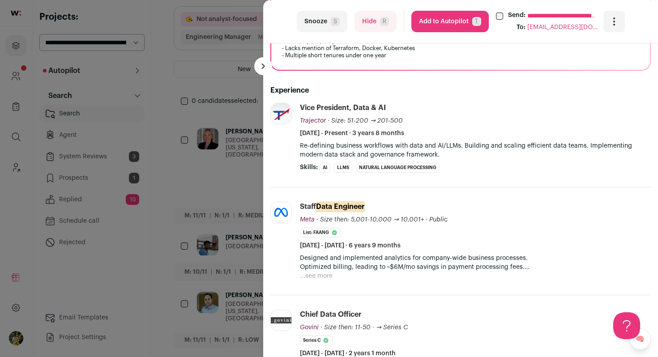
click at [454, 17] on button "Add to Autopilot T" at bounding box center [449, 21] width 77 height 21
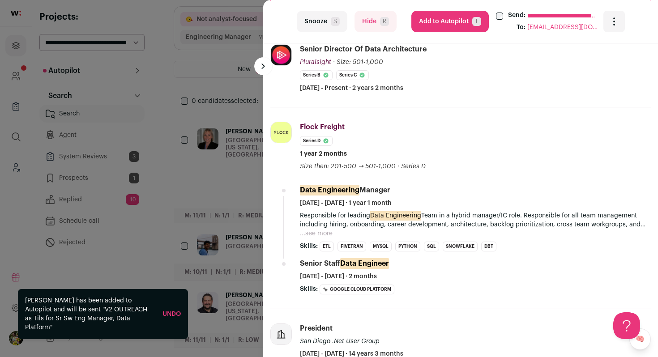
scroll to position [284, 0]
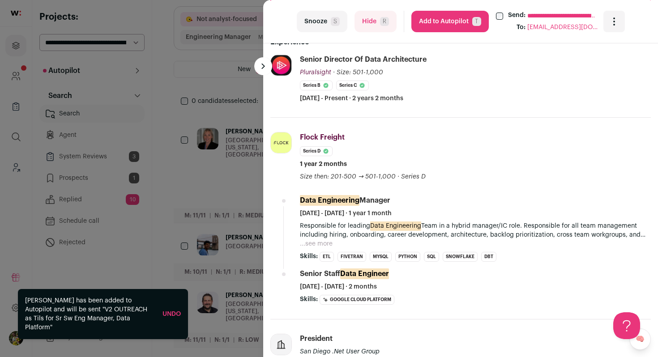
click at [441, 19] on button "Add to Autopilot T" at bounding box center [449, 21] width 77 height 21
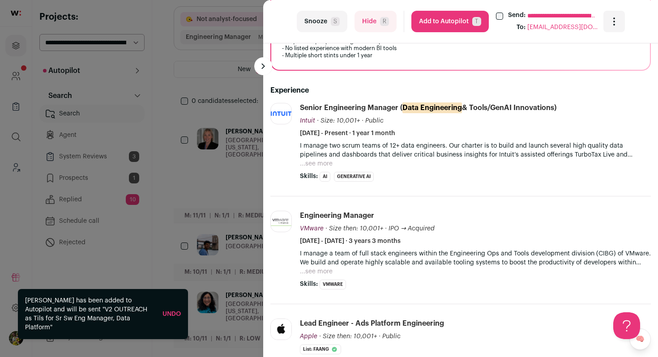
scroll to position [289, 0]
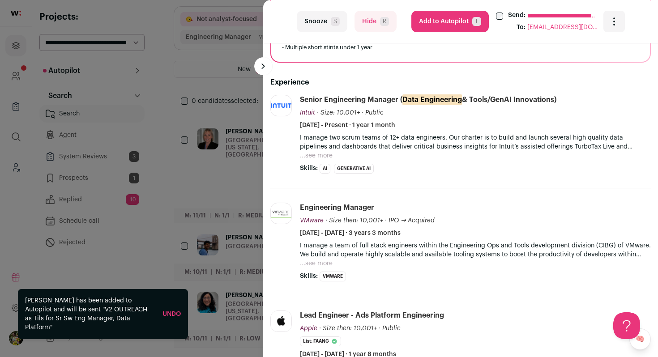
click at [229, 201] on div "**********" at bounding box center [329, 178] width 658 height 357
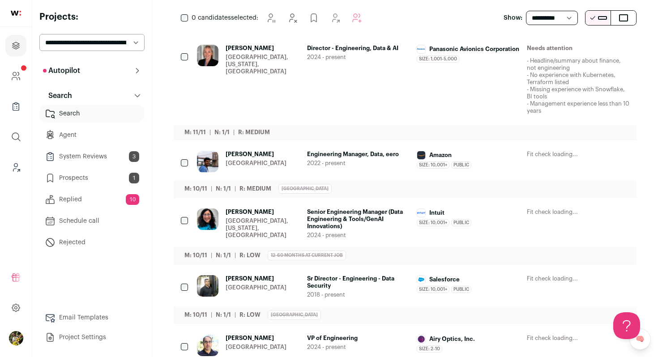
scroll to position [195, 0]
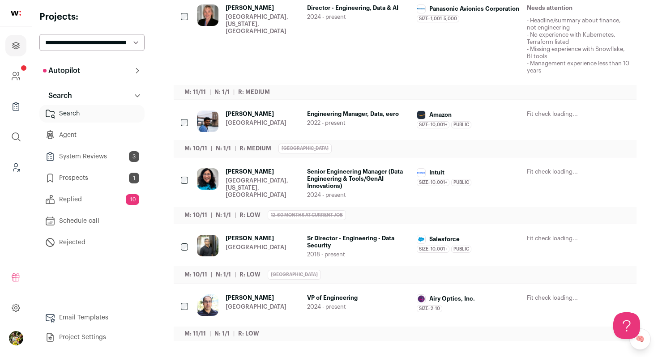
click at [341, 296] on span "VP of Engineering" at bounding box center [358, 297] width 103 height 7
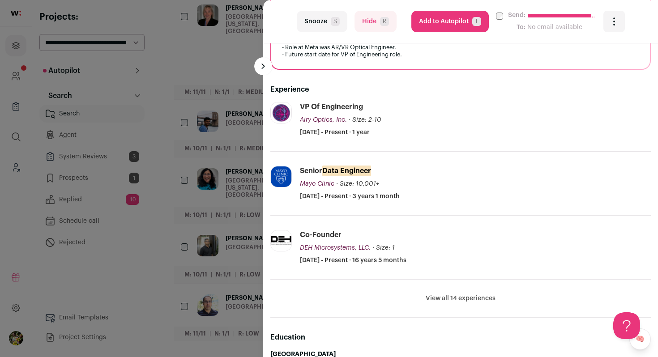
scroll to position [262, 0]
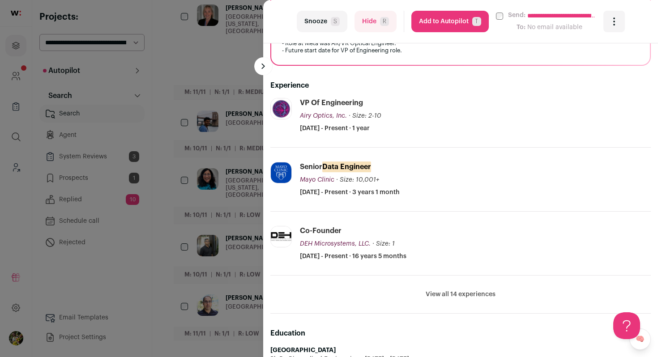
click at [367, 20] on button "Hide R" at bounding box center [375, 21] width 42 height 21
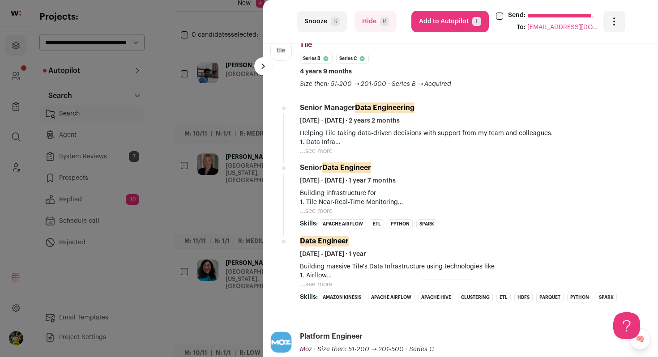
scroll to position [441, 0]
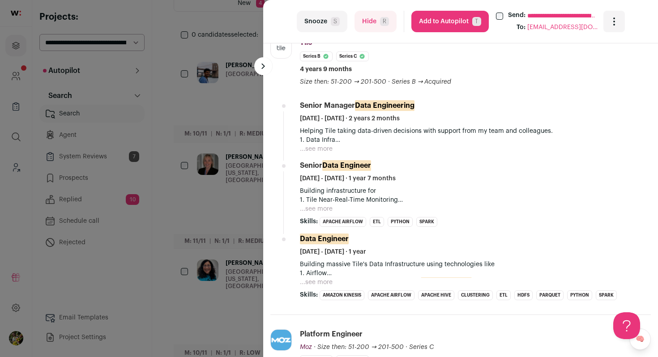
click at [317, 209] on button "...see more" at bounding box center [316, 208] width 33 height 9
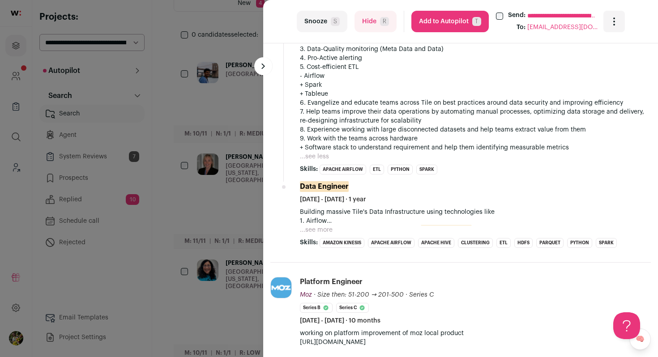
click at [313, 233] on button "...see more" at bounding box center [316, 229] width 33 height 9
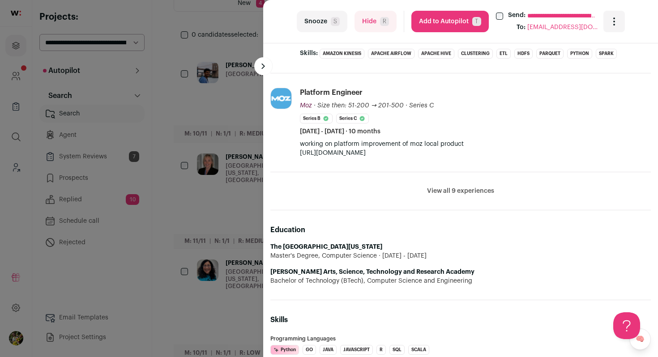
scroll to position [925, 0]
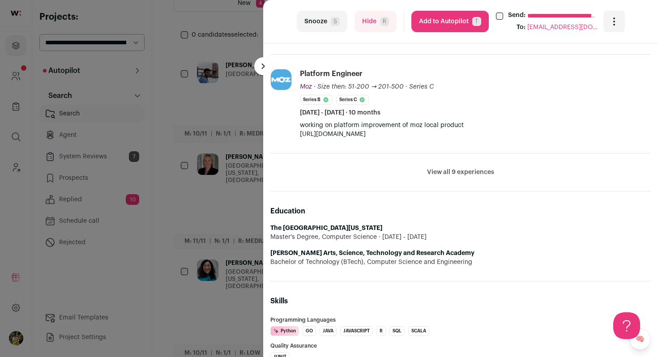
click at [440, 24] on button "Add to Autopilot T" at bounding box center [449, 21] width 77 height 21
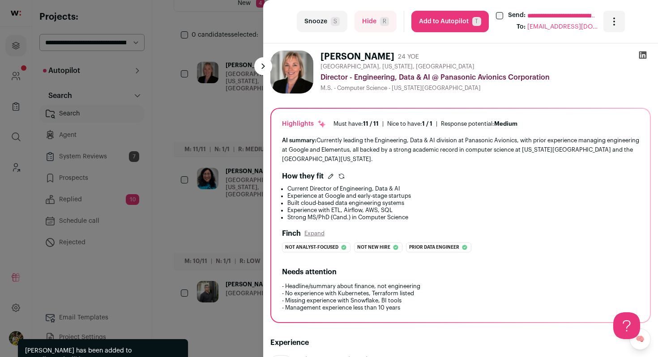
click at [212, 163] on div "**********" at bounding box center [329, 178] width 658 height 357
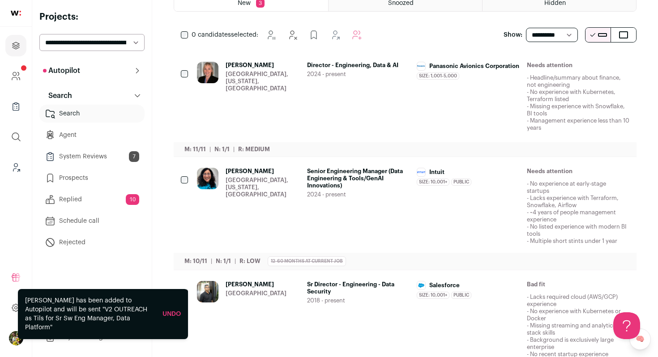
scroll to position [178, 0]
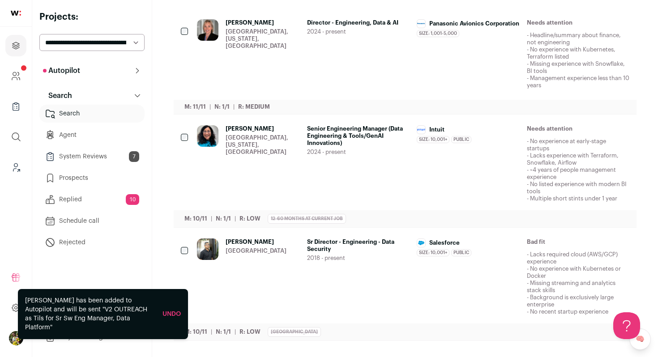
click at [340, 258] on span "2018 - present" at bounding box center [358, 258] width 103 height 7
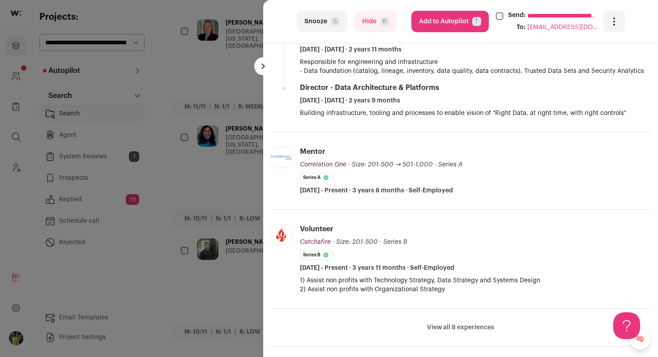
scroll to position [450, 0]
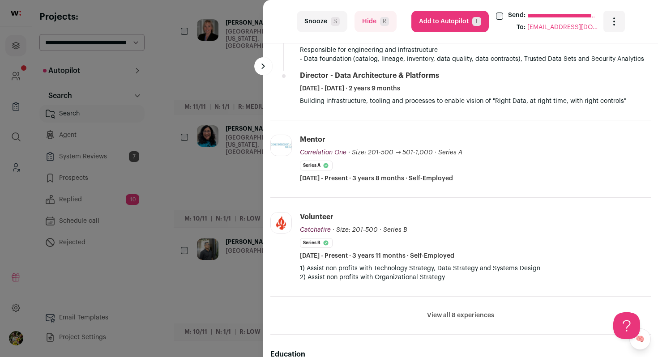
click at [436, 317] on button "View all 8 experiences" at bounding box center [460, 315] width 67 height 9
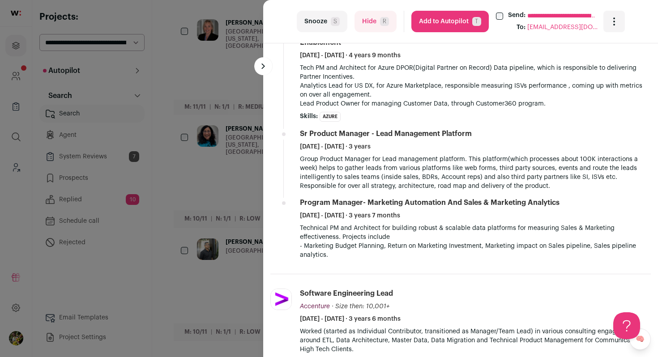
scroll to position [841, 0]
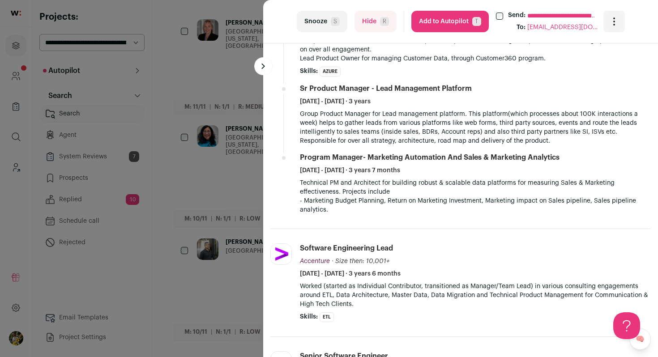
click at [370, 25] on button "Hide R" at bounding box center [375, 21] width 42 height 21
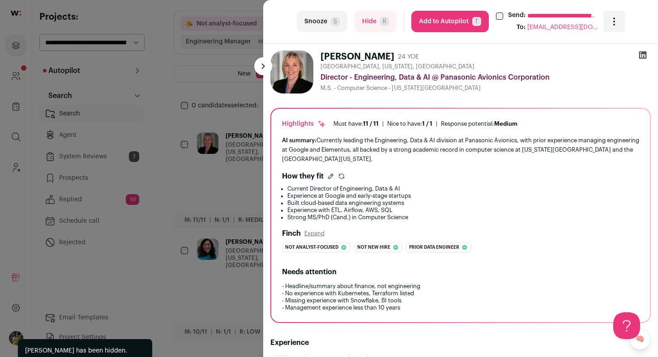
scroll to position [65, 0]
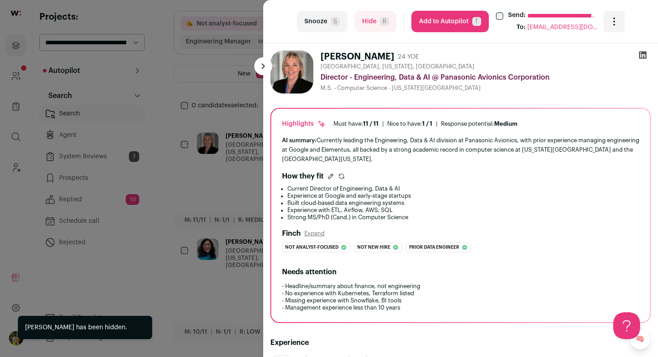
click at [237, 93] on div "**********" at bounding box center [329, 178] width 658 height 357
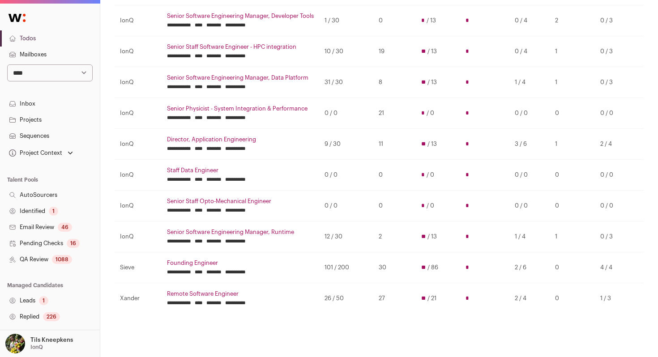
scroll to position [162, 0]
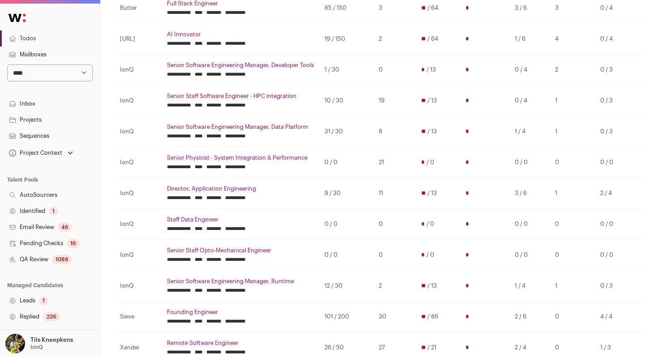
scroll to position [123, 0]
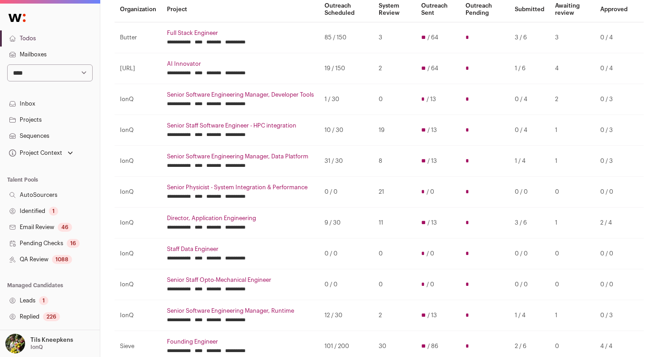
scroll to position [89, 0]
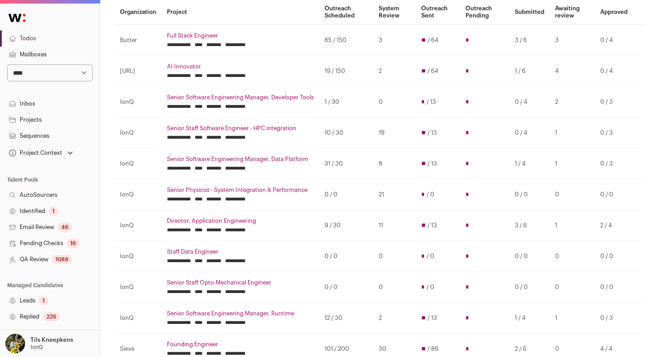
click at [61, 76] on select "**********" at bounding box center [49, 72] width 85 height 17
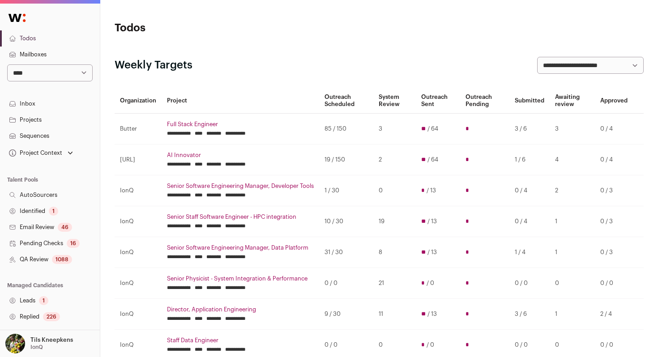
scroll to position [0, 0]
